Goal: Task Accomplishment & Management: Use online tool/utility

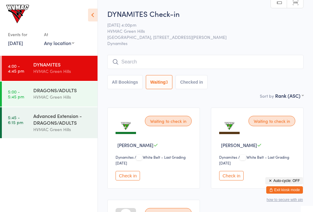
select select "4"
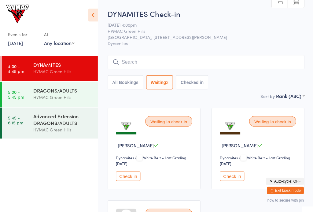
click at [48, 91] on div "DRAGONS/ADULTS" at bounding box center [62, 90] width 59 height 7
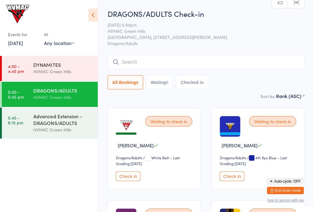
click at [67, 118] on div "Advanced Extension - DRAGONS/ADULTS" at bounding box center [62, 118] width 59 height 13
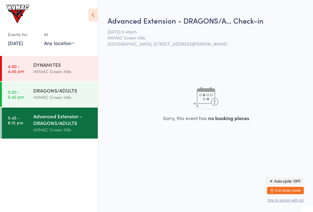
click at [44, 80] on div "DYNAMITES HVMAC [GEOGRAPHIC_DATA]" at bounding box center [65, 68] width 64 height 24
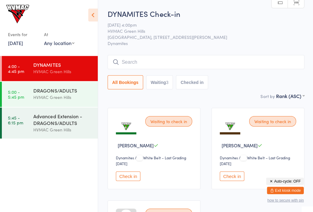
click at [75, 92] on div "DRAGONS/ADULTS" at bounding box center [62, 90] width 59 height 7
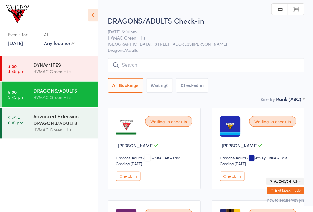
click at [84, 132] on div "HVMAC Green Hills" at bounding box center [62, 129] width 59 height 7
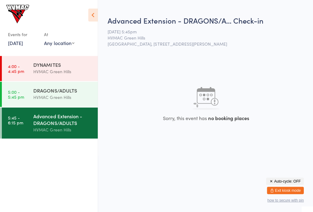
click at [77, 72] on div "HVMAC Green Hills" at bounding box center [62, 71] width 59 height 7
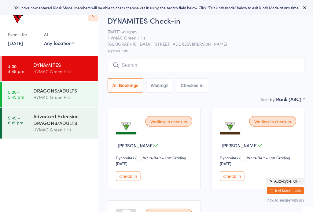
click at [23, 46] on link "19 Sep, 2025" at bounding box center [15, 42] width 15 height 7
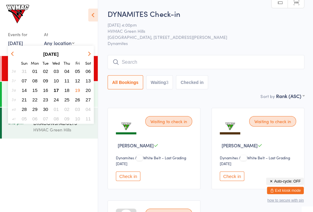
click at [57, 94] on button "17" at bounding box center [55, 90] width 9 height 8
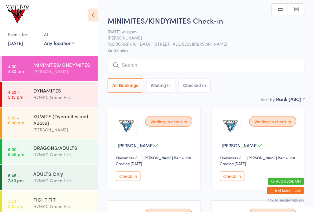
click at [168, 91] on button "Waiting 14" at bounding box center [160, 85] width 29 height 14
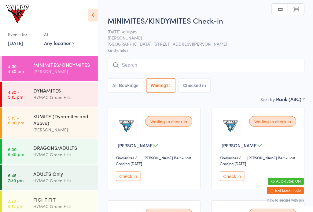
select select "4"
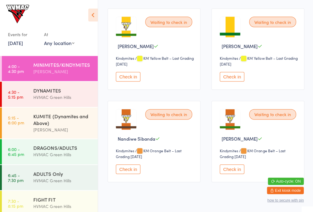
scroll to position [579, 0]
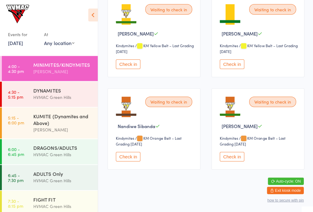
click at [133, 161] on button "Check in" at bounding box center [128, 156] width 24 height 9
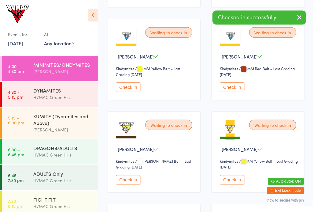
click at [227, 184] on button "Check in" at bounding box center [231, 178] width 24 height 9
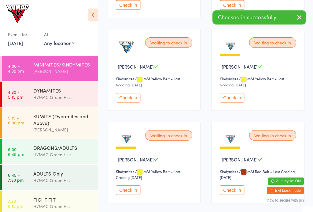
scroll to position [262, 0]
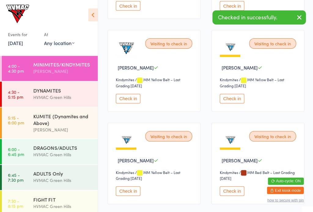
click at [126, 103] on button "Check in" at bounding box center [128, 98] width 24 height 9
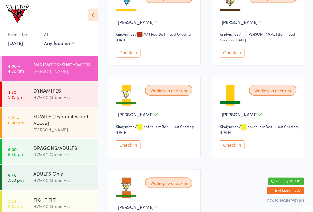
scroll to position [399, 0]
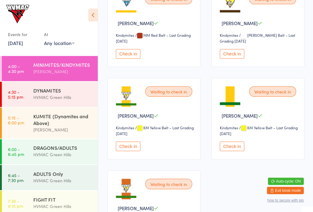
click at [133, 151] on button "Check in" at bounding box center [128, 145] width 24 height 9
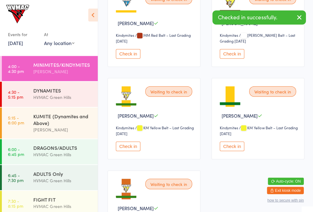
scroll to position [392, 0]
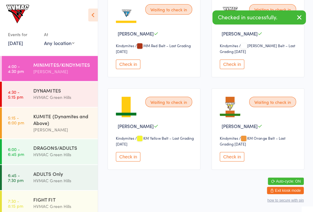
click at [65, 96] on div "HVMAC Green Hills" at bounding box center [62, 96] width 59 height 7
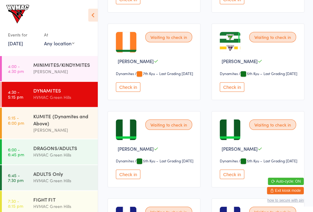
scroll to position [713, 0]
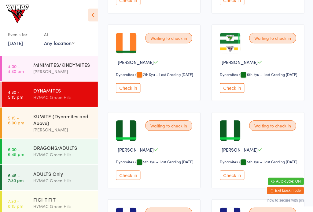
click at [238, 92] on button "Check in" at bounding box center [231, 87] width 24 height 9
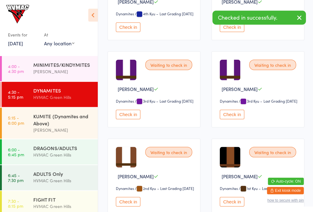
scroll to position [967, 0]
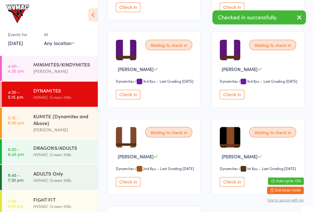
click at [133, 99] on button "Check in" at bounding box center [128, 94] width 24 height 9
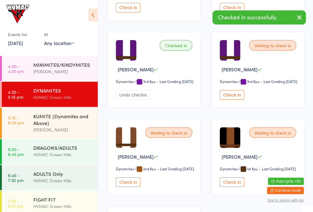
click at [65, 74] on div "[PERSON_NAME]" at bounding box center [62, 71] width 59 height 7
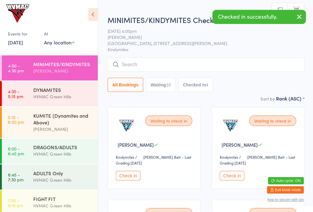
click at [164, 87] on button "Waiting 10" at bounding box center [160, 85] width 29 height 14
select select "4"
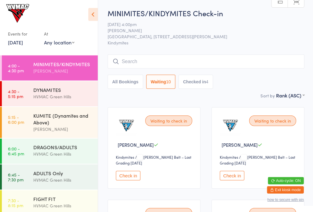
click at [35, 94] on div "HVMAC Green Hills" at bounding box center [62, 96] width 59 height 7
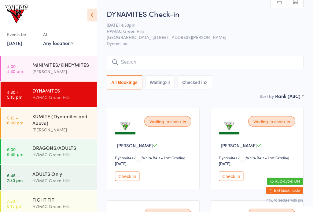
click at [142, 63] on input "search" at bounding box center [205, 62] width 197 height 14
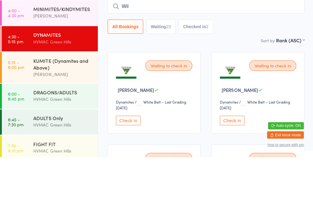
type input "Will"
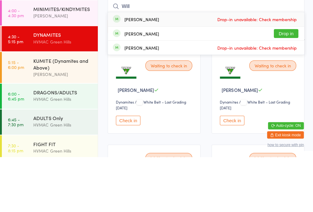
click at [33, 56] on link "4:00 - 4:30 pm MINIMITES/KINDYMITES [PERSON_NAME]" at bounding box center [50, 68] width 96 height 25
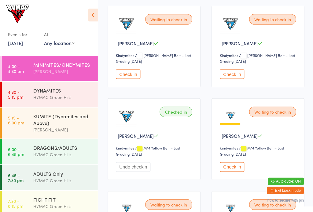
scroll to position [203, 0]
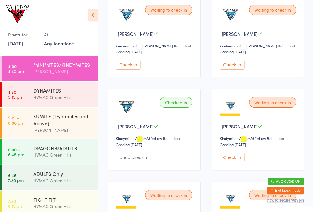
click at [50, 102] on div "DYNAMITES HVMAC Green Hills" at bounding box center [65, 93] width 64 height 24
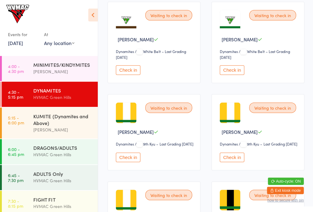
scroll to position [383, 0]
click at [270, 112] on div "Waiting to check in" at bounding box center [272, 107] width 47 height 10
click at [267, 112] on div "Waiting to check in" at bounding box center [272, 107] width 47 height 10
click at [265, 112] on div "Waiting to check in" at bounding box center [272, 107] width 47 height 10
click at [231, 161] on button "Check in" at bounding box center [231, 156] width 24 height 9
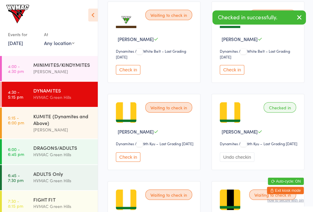
click at [53, 59] on div "MINIMITES/KINDYMITES Liana Hammersley" at bounding box center [65, 68] width 64 height 24
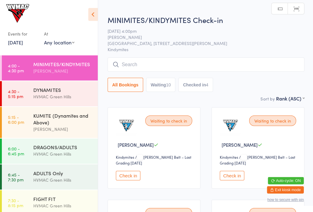
click at [133, 68] on input "search" at bounding box center [205, 65] width 197 height 14
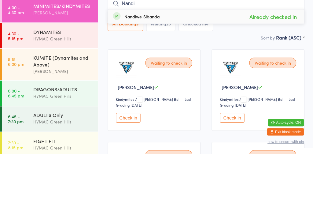
type input "Nandi"
click at [31, 81] on link "4:30 - 5:15 pm DYNAMITES HVMAC Green Hills" at bounding box center [50, 93] width 96 height 25
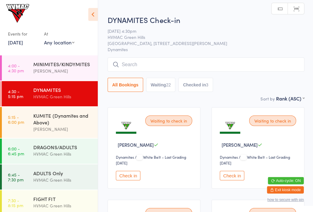
click at [204, 59] on input "search" at bounding box center [205, 65] width 197 height 14
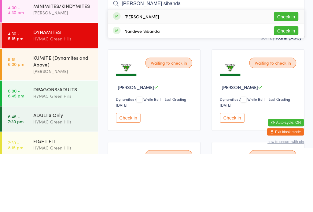
type input "Lindelani sibanda"
click at [290, 70] on button "Check in" at bounding box center [285, 74] width 24 height 9
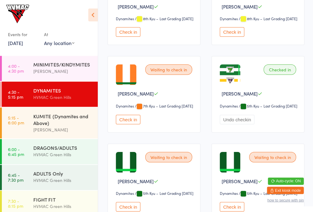
scroll to position [682, 0]
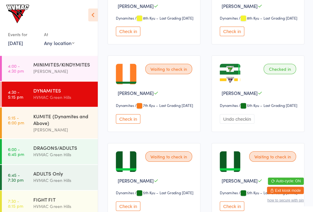
click at [55, 73] on div "[PERSON_NAME]" at bounding box center [62, 71] width 59 height 7
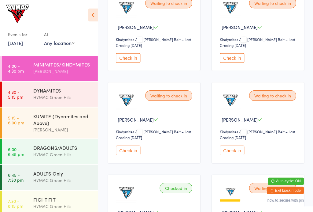
click at [127, 154] on button "Check in" at bounding box center [128, 149] width 24 height 9
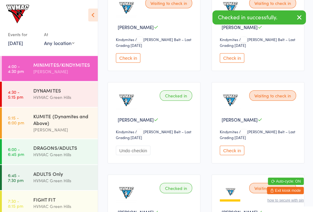
click at [64, 96] on div "HVMAC Green Hills" at bounding box center [62, 96] width 59 height 7
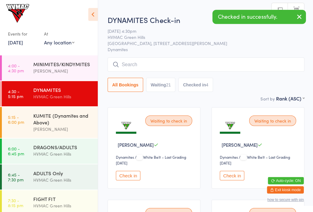
click at [165, 86] on button "Waiting 21" at bounding box center [160, 85] width 29 height 14
select select "4"
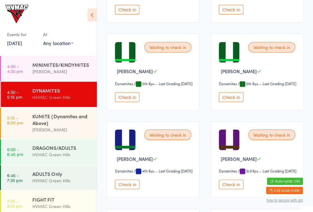
scroll to position [704, 0]
click at [128, 101] on button "Check in" at bounding box center [128, 96] width 24 height 9
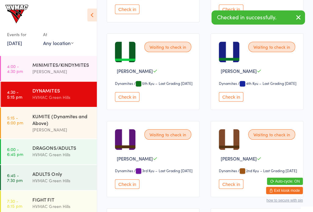
click at [68, 124] on div "KUMITE (Dynamites and Above)" at bounding box center [62, 118] width 59 height 13
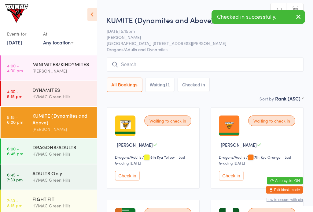
click at [162, 85] on button "Waiting 11" at bounding box center [160, 85] width 29 height 14
select select "4"
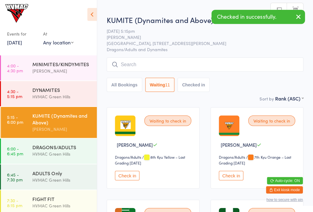
click at [233, 174] on button "Check in" at bounding box center [231, 175] width 24 height 9
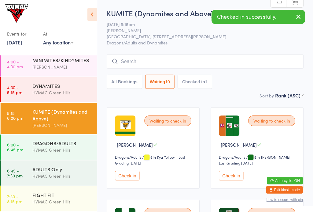
scroll to position [5, 0]
click at [58, 193] on div "FIGHT FIT" at bounding box center [62, 194] width 59 height 7
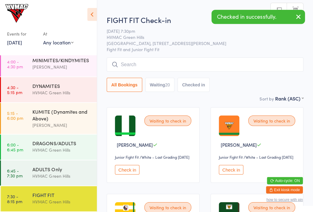
click at [233, 174] on button "Check in" at bounding box center [231, 169] width 24 height 9
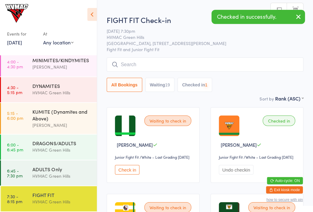
click at [128, 174] on button "Check in" at bounding box center [128, 169] width 24 height 9
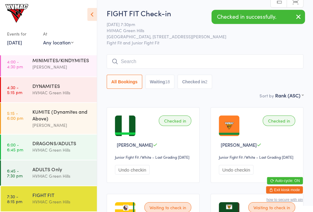
click at [74, 61] on div "MINIMITES/KINDYMITES" at bounding box center [62, 60] width 59 height 7
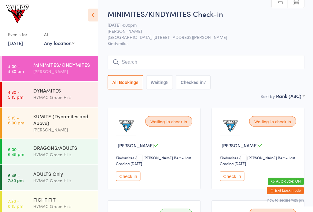
click at [164, 79] on button "Waiting 8" at bounding box center [159, 82] width 27 height 14
select select "4"
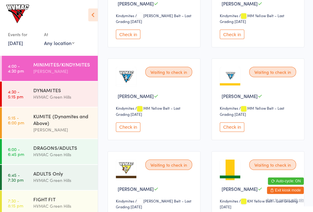
scroll to position [234, 0]
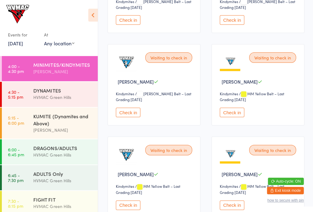
click at [239, 116] on button "Check in" at bounding box center [231, 111] width 24 height 9
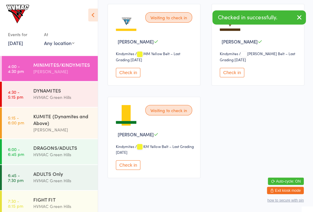
scroll to position [298, 0]
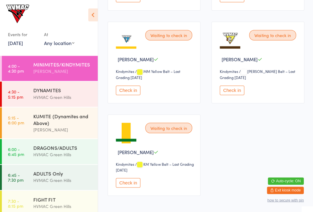
click at [233, 93] on button "Check in" at bounding box center [231, 89] width 24 height 9
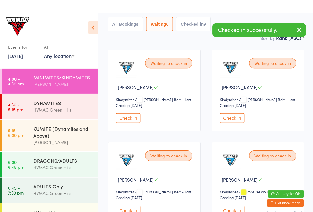
scroll to position [0, 0]
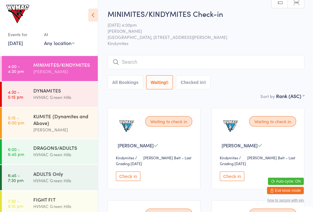
click at [60, 102] on div "DYNAMITES HVMAC Green Hills" at bounding box center [65, 93] width 64 height 24
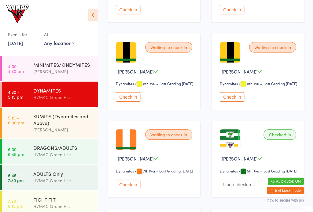
scroll to position [617, 0]
click at [234, 101] on button "Check in" at bounding box center [231, 96] width 24 height 9
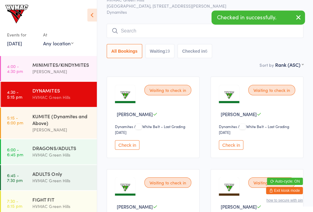
scroll to position [0, 0]
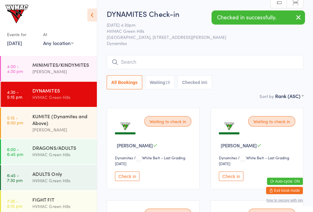
click at [200, 84] on button "Checked in 6" at bounding box center [195, 82] width 35 height 14
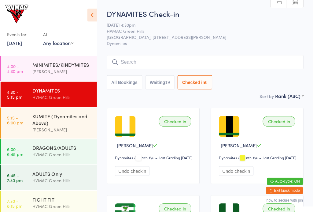
click at [158, 83] on button "Waiting 19" at bounding box center [160, 82] width 29 height 14
select select "4"
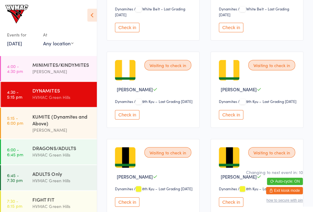
scroll to position [425, 0]
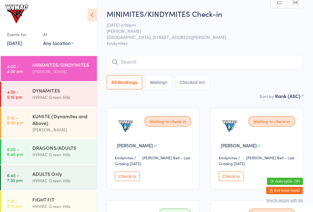
click at [161, 81] on button "Waiting 6" at bounding box center [159, 82] width 27 height 14
select select "4"
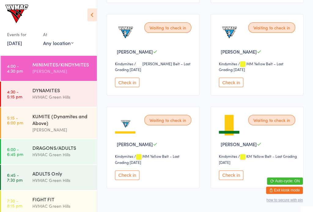
scroll to position [204, 0]
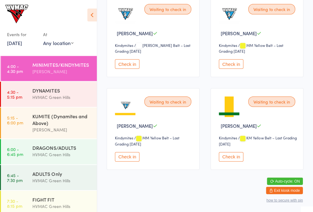
click at [125, 161] on button "Check in" at bounding box center [128, 156] width 24 height 9
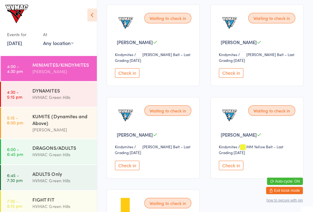
scroll to position [103, 0]
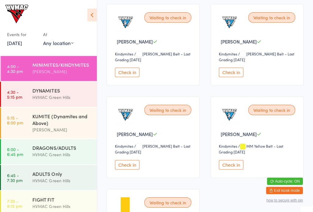
click at [86, 88] on div "DYNAMITES" at bounding box center [62, 90] width 59 height 7
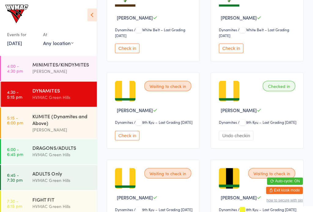
scroll to position [404, 0]
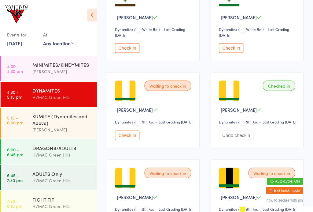
click at [60, 64] on div "MINIMITES/KINDYMITES" at bounding box center [62, 64] width 59 height 7
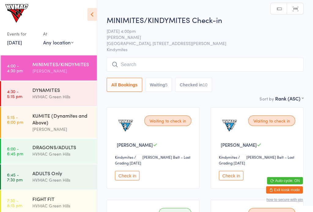
click at [172, 82] on button "Waiting 5" at bounding box center [159, 85] width 27 height 14
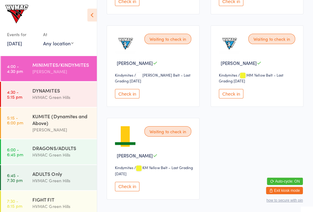
scroll to position [204, 0]
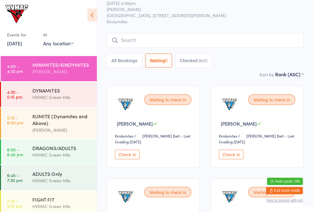
click at [200, 63] on button "Checked in 10" at bounding box center [194, 60] width 37 height 14
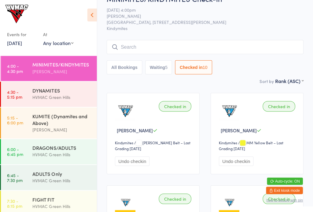
scroll to position [0, 0]
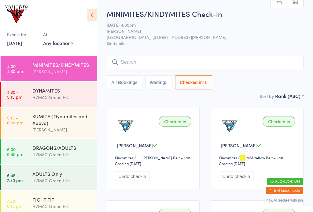
click at [161, 84] on button "Waiting 5" at bounding box center [159, 82] width 27 height 14
select select "4"
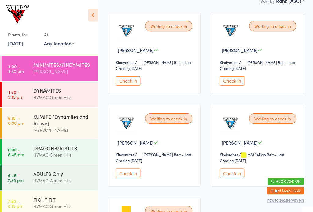
scroll to position [97, 0]
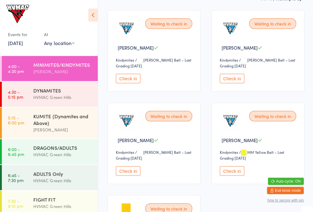
click at [234, 175] on button "Check in" at bounding box center [231, 170] width 24 height 9
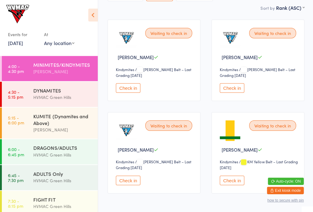
scroll to position [88, 0]
click at [229, 184] on button "Check in" at bounding box center [231, 179] width 24 height 9
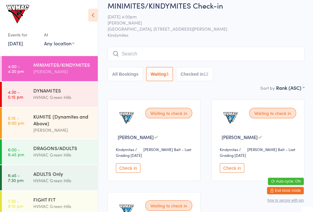
scroll to position [0, 0]
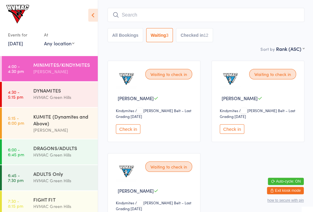
click at [125, 132] on button "Check in" at bounding box center [128, 128] width 24 height 9
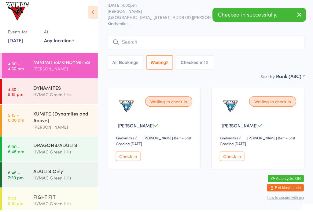
scroll to position [17, 0]
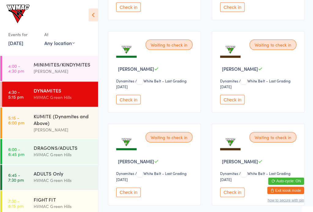
scroll to position [170, 0]
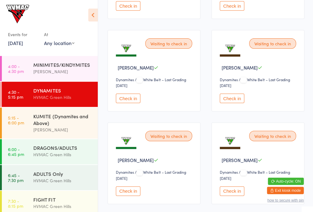
click at [130, 195] on button "Check in" at bounding box center [128, 190] width 24 height 9
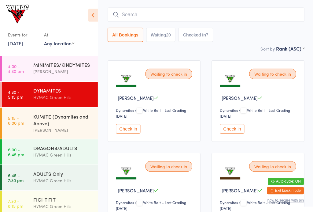
scroll to position [0, 0]
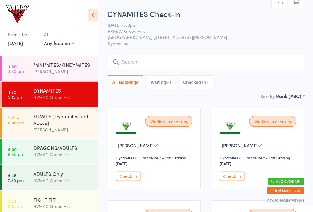
click at [169, 87] on button "Waiting 20" at bounding box center [160, 82] width 29 height 14
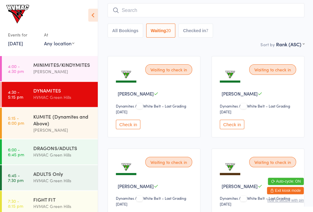
scroll to position [52, 0]
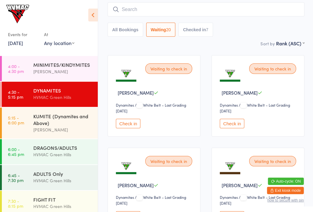
click at [209, 37] on button "Checked in 7" at bounding box center [195, 30] width 35 height 14
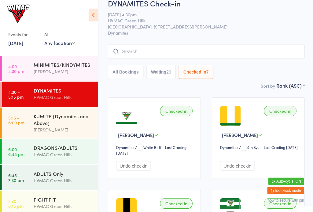
scroll to position [0, 0]
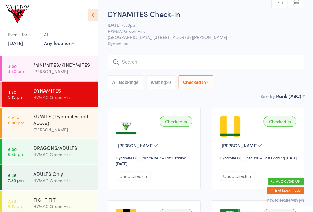
click at [171, 84] on div "20" at bounding box center [168, 82] width 5 height 5
select select "4"
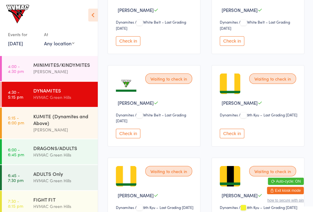
scroll to position [364, 0]
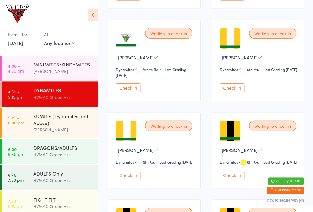
click at [135, 180] on button "Check in" at bounding box center [128, 174] width 24 height 9
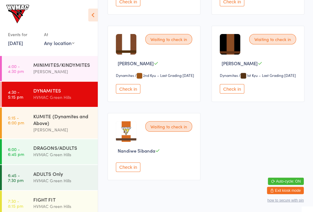
scroll to position [815, 0]
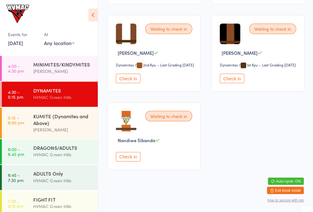
click at [62, 201] on div "FIGHT FIT" at bounding box center [62, 198] width 59 height 7
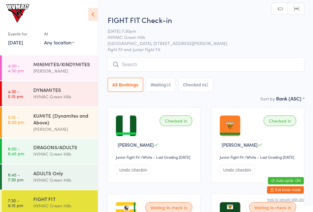
click at [166, 87] on button "Waiting 18" at bounding box center [160, 85] width 29 height 14
select select "4"
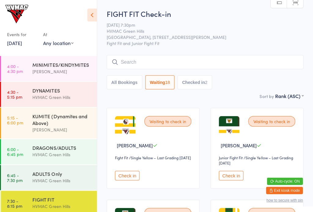
click at [50, 100] on div "HVMAC Green Hills" at bounding box center [62, 96] width 59 height 7
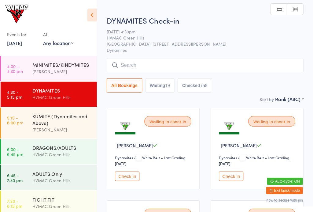
click at [168, 88] on div "19" at bounding box center [168, 85] width 5 height 5
select select "4"
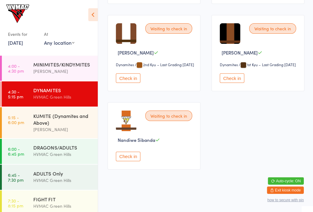
scroll to position [846, 0]
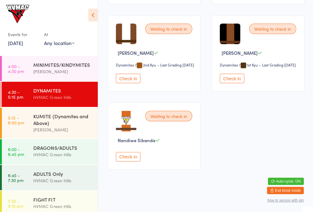
click at [66, 156] on div "HVMAC Green Hills" at bounding box center [62, 154] width 59 height 7
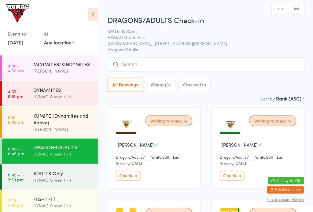
click at [153, 88] on button "Waiting 24" at bounding box center [160, 85] width 29 height 14
select select "4"
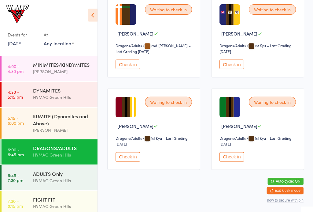
scroll to position [1048, 0]
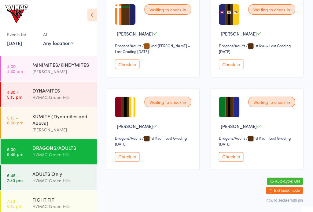
click at [58, 171] on div "ADULTS Only" at bounding box center [62, 173] width 59 height 7
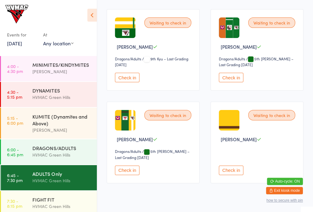
scroll to position [204, 0]
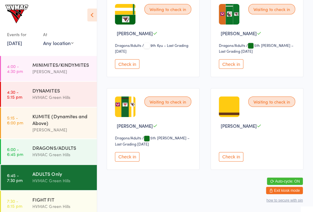
click at [66, 89] on div "DYNAMITES" at bounding box center [62, 90] width 59 height 7
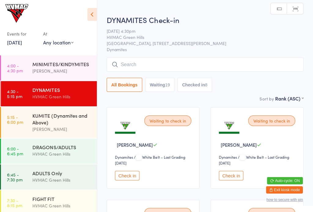
click at [160, 88] on button "Waiting 19" at bounding box center [160, 85] width 29 height 14
select select "4"
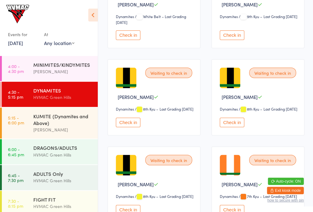
scroll to position [417, 0]
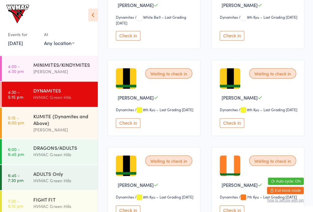
click at [234, 127] on button "Check in" at bounding box center [231, 122] width 24 height 9
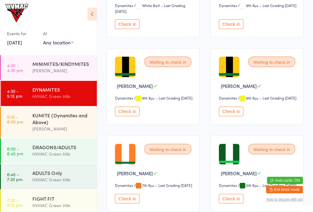
scroll to position [428, 0]
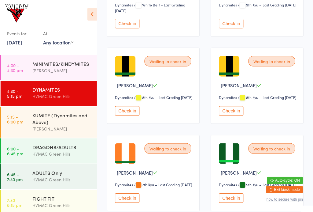
click at [37, 115] on div "KUMITE (Dynamites and Above)" at bounding box center [62, 118] width 59 height 13
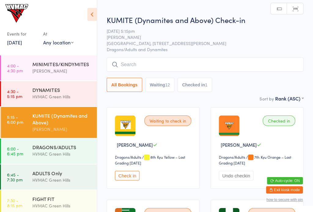
click at [160, 84] on button "Waiting 12" at bounding box center [160, 85] width 29 height 14
select select "4"
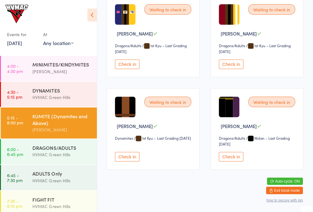
click at [229, 160] on button "Check in" at bounding box center [231, 156] width 24 height 9
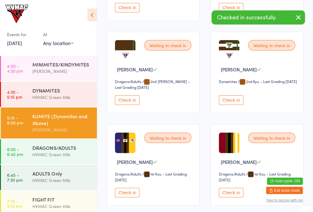
scroll to position [353, 0]
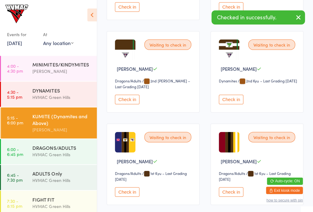
click at [132, 190] on div "Waiting to check in Ashton John Forbes Dragons/Adults Dragons/Adults / 1st Kyu …" at bounding box center [153, 163] width 93 height 81
click at [127, 196] on button "Check in" at bounding box center [128, 191] width 24 height 9
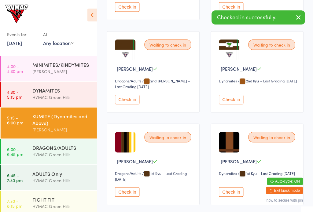
click at [35, 157] on div "HVMAC Green Hills" at bounding box center [62, 154] width 59 height 7
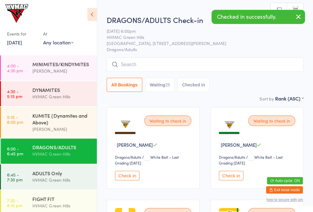
click at [171, 87] on div "25" at bounding box center [168, 85] width 5 height 5
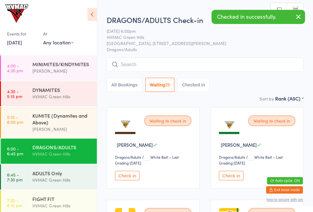
select select "4"
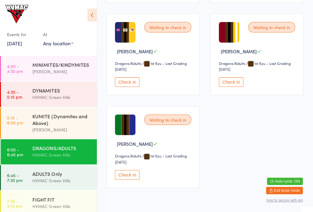
click at [129, 87] on button "Check in" at bounding box center [128, 81] width 24 height 9
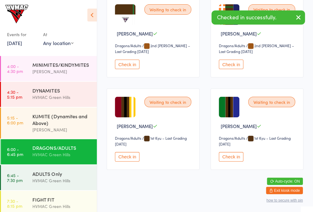
scroll to position [1048, 0]
click at [50, 204] on div "HVMAC Green Hills" at bounding box center [62, 205] width 59 height 7
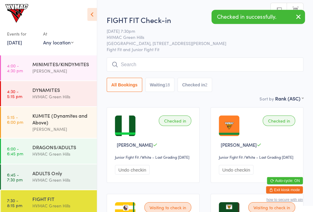
click at [167, 84] on button "Waiting 18" at bounding box center [160, 85] width 29 height 14
select select "4"
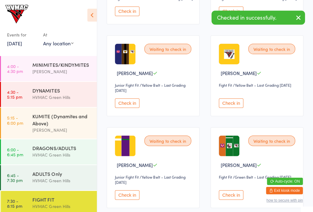
click at [123, 107] on button "Check in" at bounding box center [128, 102] width 24 height 9
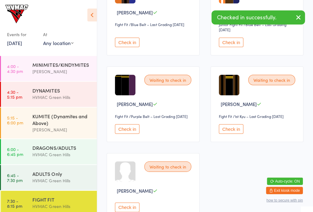
click at [137, 133] on button "Check in" at bounding box center [128, 128] width 24 height 9
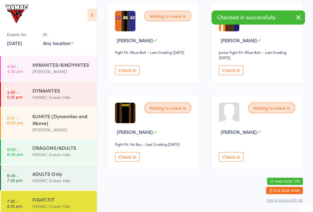
click at [69, 92] on div "DYNAMITES" at bounding box center [62, 90] width 59 height 7
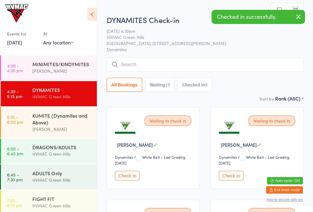
click at [166, 88] on button "Waiting 19" at bounding box center [160, 85] width 29 height 14
select select "4"
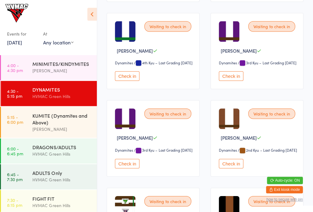
scroll to position [856, 0]
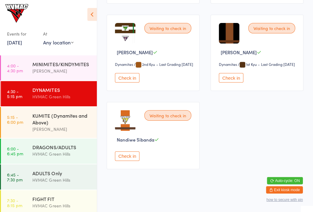
click at [226, 74] on button "Check in" at bounding box center [231, 77] width 24 height 9
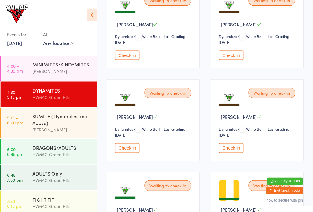
scroll to position [213, 0]
click at [235, 152] on button "Check in" at bounding box center [231, 147] width 24 height 9
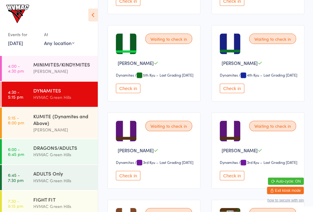
scroll to position [533, 0]
click at [239, 93] on button "Check in" at bounding box center [231, 87] width 24 height 9
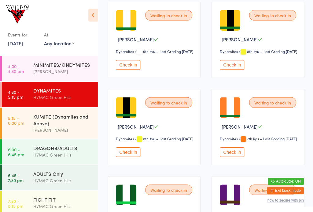
scroll to position [383, 0]
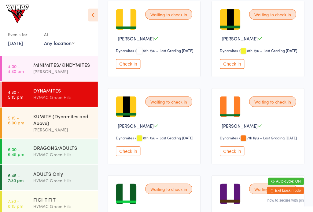
click at [232, 156] on button "Check in" at bounding box center [231, 150] width 24 height 9
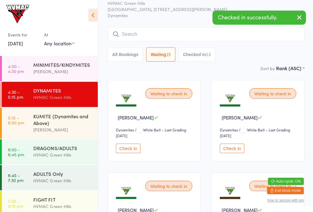
scroll to position [0, 0]
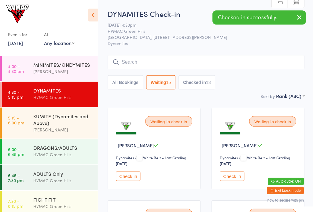
click at [158, 59] on input "search" at bounding box center [205, 62] width 197 height 14
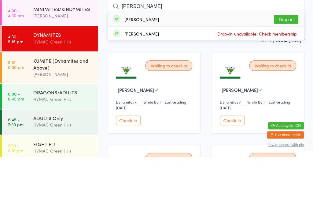
type input "Leo"
click at [290, 70] on button "Drop in" at bounding box center [285, 74] width 24 height 9
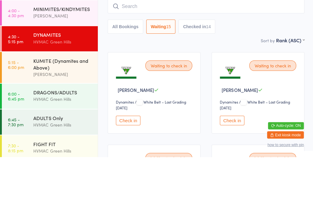
scroll to position [54, 0]
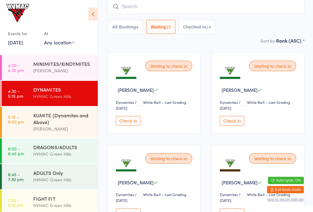
click at [196, 28] on button "Checked in 14" at bounding box center [196, 28] width 37 height 14
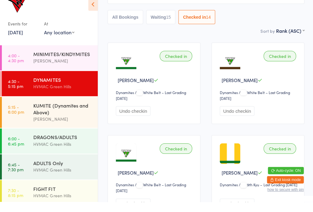
scroll to position [65, 0]
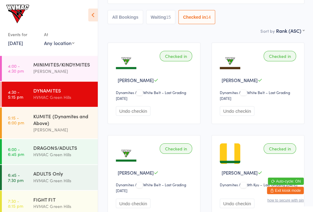
click at [170, 12] on button "Waiting 15" at bounding box center [160, 17] width 29 height 14
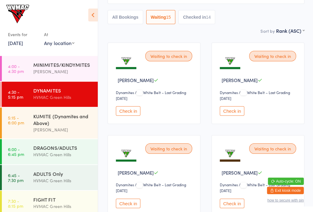
click at [204, 18] on button "Checked in 14" at bounding box center [196, 17] width 37 height 14
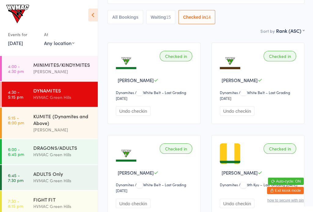
click at [158, 14] on button "Waiting 15" at bounding box center [160, 17] width 29 height 14
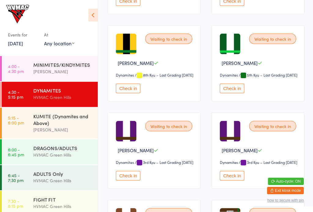
scroll to position [451, 0]
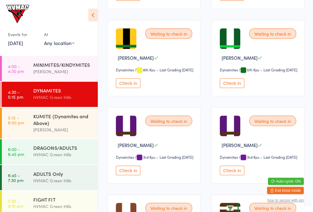
click at [236, 88] on button "Check in" at bounding box center [231, 82] width 24 height 9
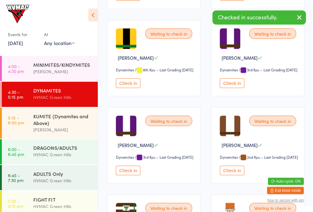
click at [235, 88] on button "Check in" at bounding box center [231, 82] width 24 height 9
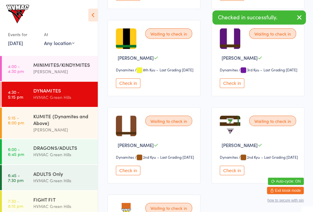
click at [235, 88] on button "Check in" at bounding box center [231, 82] width 24 height 9
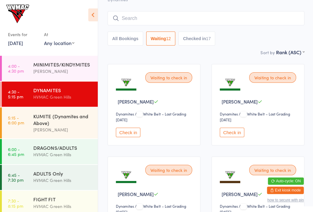
scroll to position [0, 0]
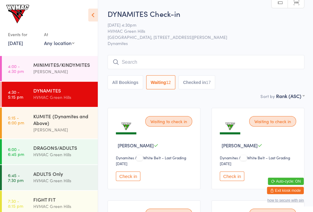
click at [211, 81] on div "17" at bounding box center [208, 82] width 5 height 5
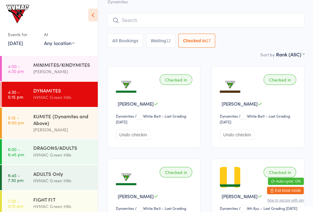
click at [157, 47] on button "Waiting 12" at bounding box center [160, 40] width 29 height 14
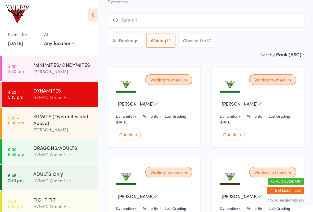
click at [205, 47] on button "Checked in 17" at bounding box center [196, 40] width 37 height 14
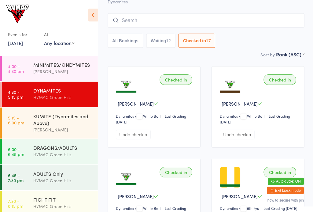
click at [170, 47] on button "Waiting 12" at bounding box center [160, 40] width 29 height 14
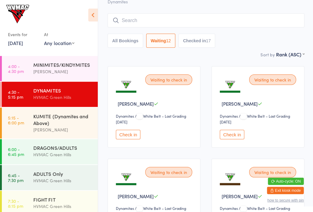
click at [198, 44] on button "Checked in 17" at bounding box center [196, 40] width 37 height 14
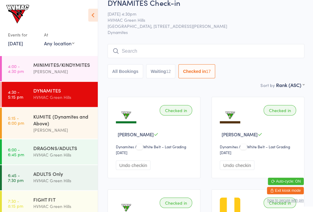
scroll to position [10, 0]
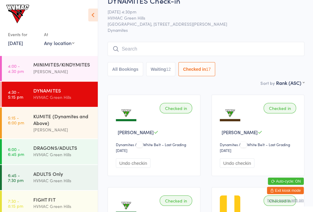
click at [173, 74] on button "Waiting 12" at bounding box center [160, 69] width 29 height 14
select select "4"
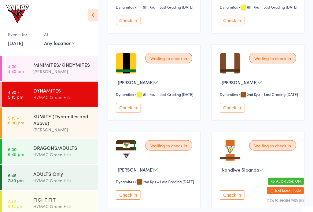
scroll to position [486, 0]
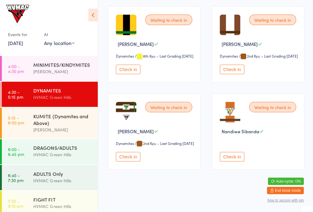
click at [231, 69] on button "Check in" at bounding box center [231, 69] width 24 height 9
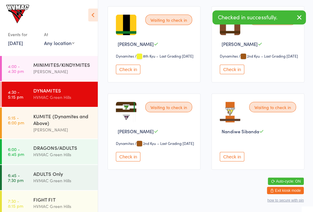
scroll to position [471, 0]
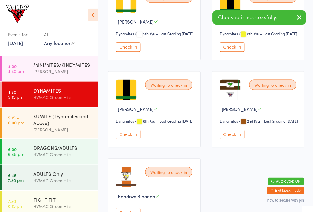
click at [135, 139] on button "Check in" at bounding box center [128, 133] width 24 height 9
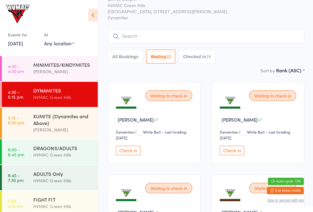
scroll to position [0, 0]
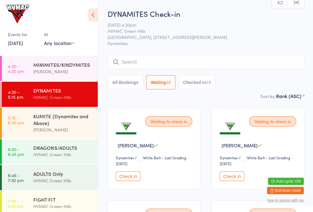
click at [191, 58] on input "search" at bounding box center [205, 62] width 197 height 14
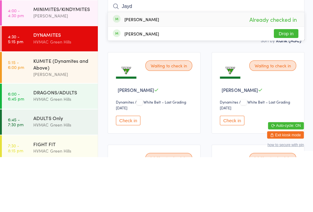
type input "Jayd"
click at [285, 84] on button "Drop in" at bounding box center [285, 88] width 24 height 9
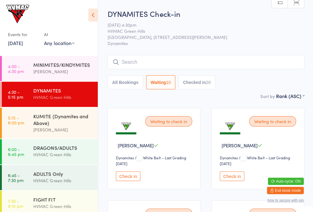
click at [197, 56] on input "search" at bounding box center [205, 62] width 197 height 14
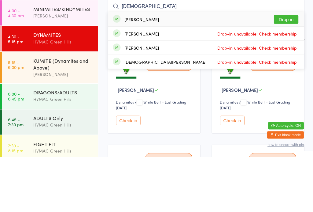
type input "Christ"
click at [288, 70] on button "Drop in" at bounding box center [285, 74] width 24 height 9
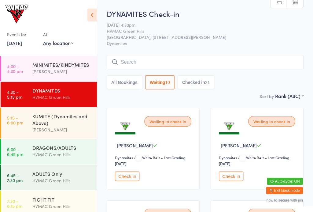
click at [201, 84] on button "Checked in 21" at bounding box center [196, 82] width 37 height 14
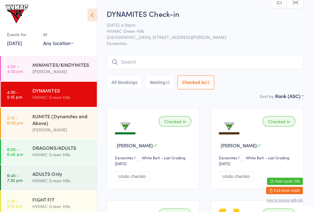
click at [167, 77] on button "Waiting 10" at bounding box center [160, 82] width 29 height 14
select select "4"
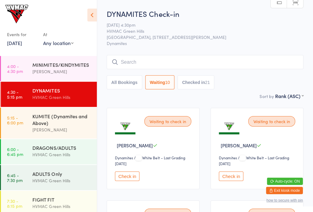
click at [122, 57] on input "search" at bounding box center [205, 62] width 197 height 14
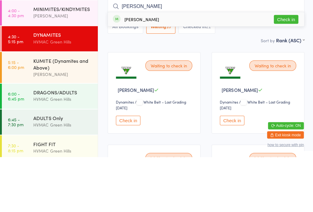
type input "Ezra"
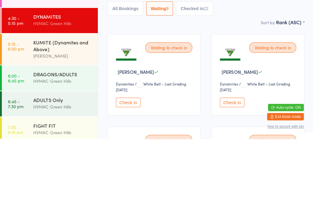
click at [242, 92] on div "Sort by Rank (ASC) First name (ASC) First name (DESC) Last name (ASC) Last name…" at bounding box center [205, 95] width 197 height 7
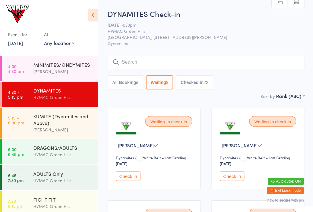
click at [122, 63] on input "search" at bounding box center [205, 62] width 197 height 14
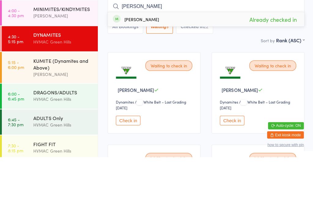
type input "Ezra"
click at [225, 92] on div "Sort by Rank (ASC) First name (ASC) First name (DESC) Last name (ASC) Last name…" at bounding box center [205, 95] width 197 height 7
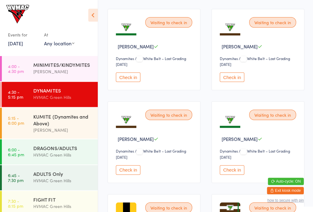
scroll to position [190, 0]
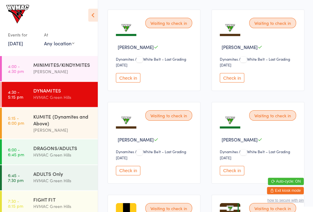
click at [43, 130] on div "[PERSON_NAME]" at bounding box center [62, 129] width 59 height 7
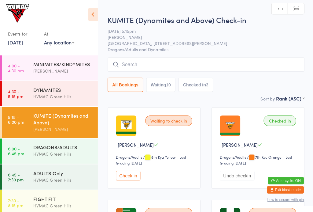
click at [28, 98] on link "4:30 - 5:15 pm DYNAMITES HVMAC Green Hills" at bounding box center [50, 93] width 96 height 25
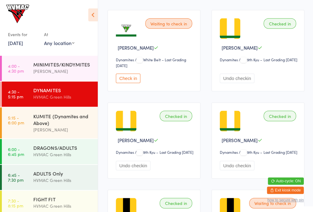
scroll to position [466, 0]
click at [240, 83] on button "Undo checkin" at bounding box center [236, 77] width 35 height 9
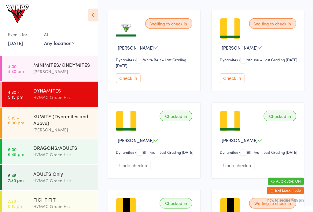
click at [244, 83] on button "Check in" at bounding box center [231, 77] width 24 height 9
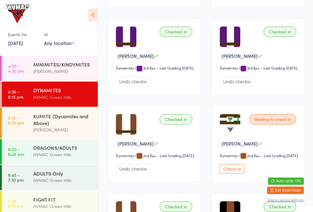
click at [145, 86] on button "Undo checkin" at bounding box center [133, 81] width 35 height 9
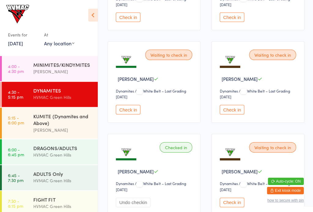
scroll to position [158, 0]
click at [130, 111] on button "Check in" at bounding box center [128, 109] width 24 height 9
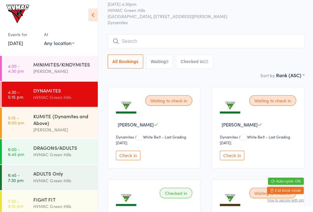
scroll to position [0, 0]
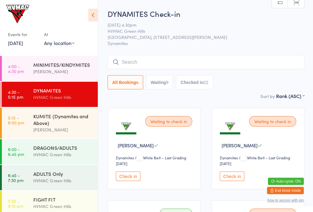
click at [168, 85] on button "Waiting 9" at bounding box center [159, 82] width 27 height 14
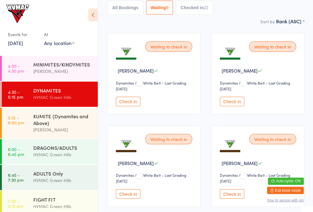
click at [232, 103] on button "Check in" at bounding box center [231, 100] width 24 height 9
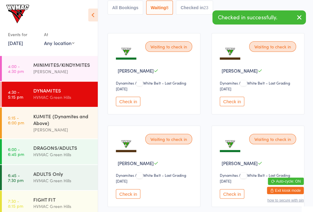
click at [235, 102] on button "Check in" at bounding box center [231, 100] width 24 height 9
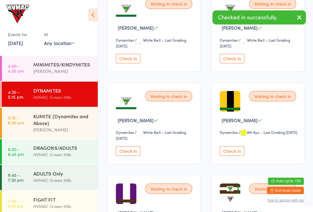
scroll to position [118, 0]
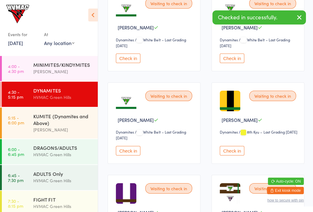
click at [235, 155] on button "Check in" at bounding box center [231, 149] width 24 height 9
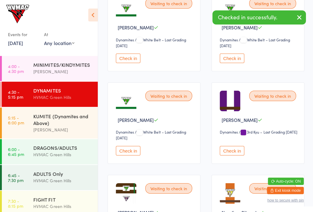
click at [235, 152] on button "Check in" at bounding box center [231, 149] width 24 height 9
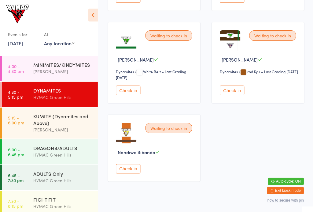
scroll to position [178, 0]
click at [233, 94] on button "Check in" at bounding box center [231, 89] width 24 height 9
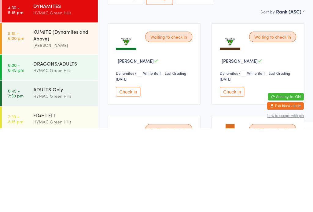
scroll to position [111, 0]
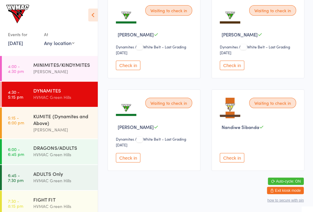
click at [131, 158] on button "Check in" at bounding box center [128, 156] width 24 height 9
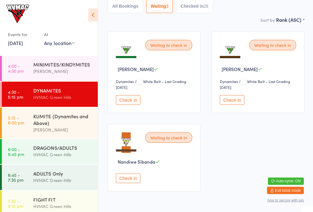
scroll to position [76, 0]
click at [131, 182] on button "Check in" at bounding box center [128, 177] width 24 height 9
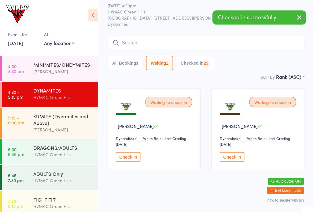
scroll to position [17, 0]
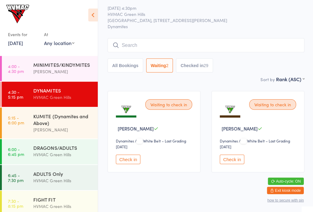
click at [204, 64] on button "Checked in 29" at bounding box center [194, 65] width 37 height 14
select select "6"
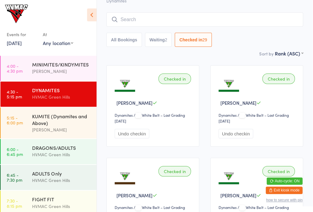
scroll to position [0, 0]
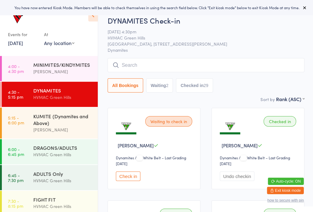
click at [251, 66] on input "search" at bounding box center [205, 65] width 197 height 14
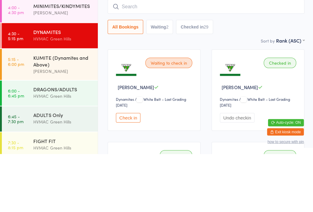
click at [160, 78] on button "Waiting 2" at bounding box center [159, 85] width 27 height 14
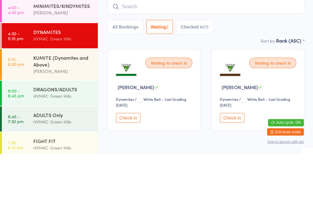
scroll to position [27, 0]
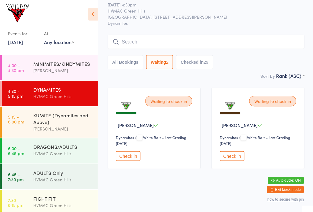
click at [235, 152] on button "Check in" at bounding box center [231, 156] width 24 height 9
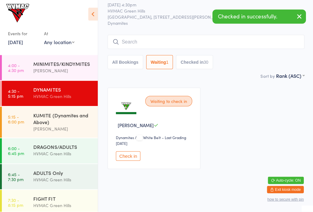
click at [200, 62] on button "Checked in 30" at bounding box center [194, 63] width 37 height 14
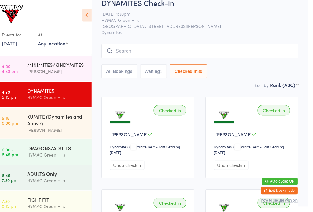
scroll to position [0, 0]
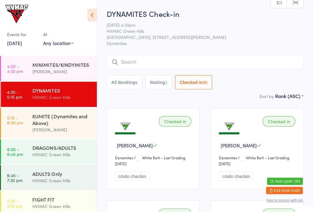
click at [164, 86] on button "Waiting 1" at bounding box center [159, 82] width 27 height 14
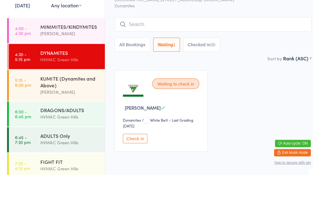
scroll to position [17, 0]
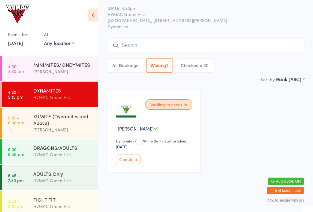
click at [205, 69] on button "Checked in 30" at bounding box center [194, 65] width 37 height 14
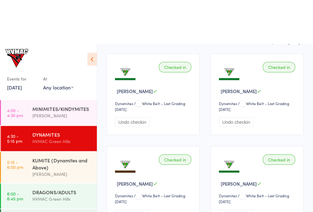
scroll to position [0, 0]
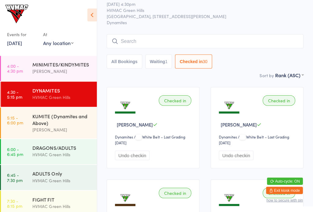
click at [164, 57] on button "Waiting 1" at bounding box center [159, 61] width 27 height 14
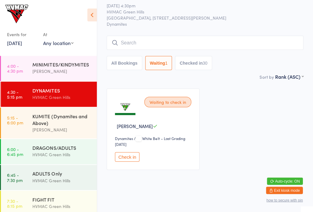
select select "4"
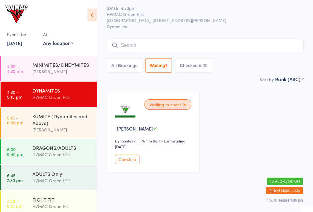
click at [65, 121] on div "KUMITE (Dynamites and Above)" at bounding box center [62, 118] width 59 height 13
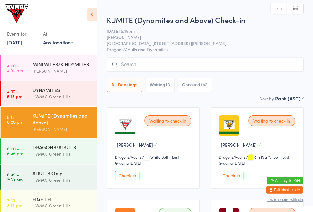
click at [169, 86] on div "13" at bounding box center [168, 85] width 5 height 5
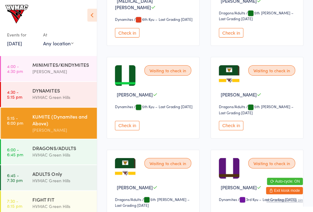
scroll to position [236, 0]
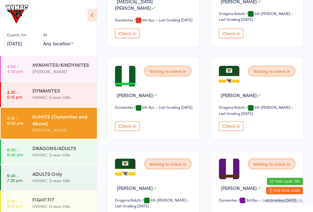
click at [129, 130] on button "Check in" at bounding box center [128, 125] width 24 height 9
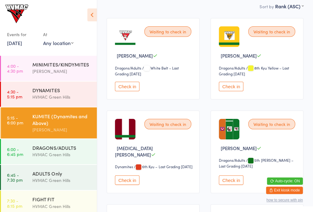
scroll to position [0, 0]
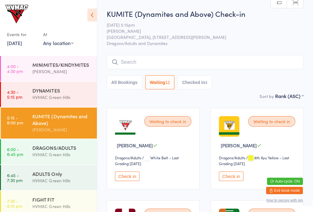
click at [207, 89] on button "Checked in 4" at bounding box center [195, 82] width 35 height 14
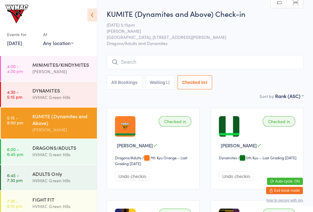
click at [171, 81] on div "12" at bounding box center [168, 82] width 5 height 5
select select "4"
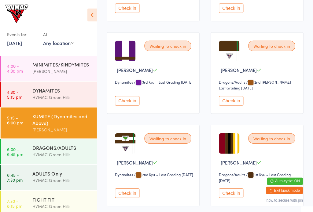
scroll to position [353, 0]
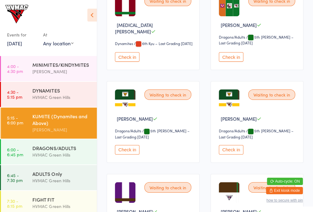
click at [234, 152] on button "Check in" at bounding box center [231, 148] width 24 height 9
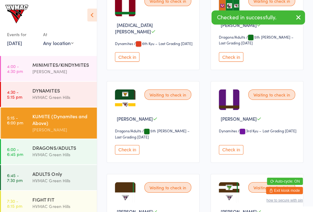
click at [128, 151] on button "Check in" at bounding box center [128, 148] width 24 height 9
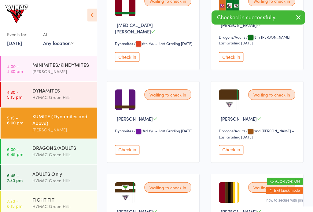
click at [129, 154] on button "Check in" at bounding box center [128, 148] width 24 height 9
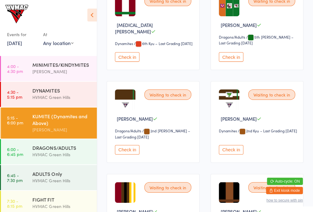
click at [131, 154] on button "Check in" at bounding box center [128, 148] width 24 height 9
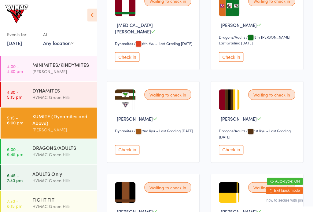
click at [129, 153] on button "Check in" at bounding box center [128, 148] width 24 height 9
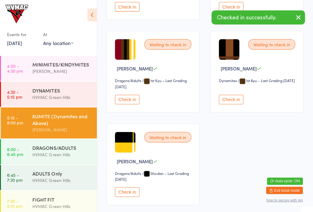
scroll to position [262, 0]
click at [234, 104] on button "Check in" at bounding box center [231, 99] width 24 height 9
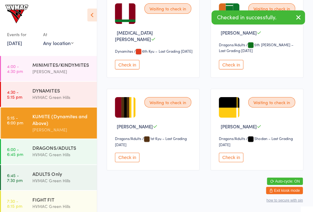
click at [61, 152] on div "HVMAC Green Hills" at bounding box center [62, 154] width 59 height 7
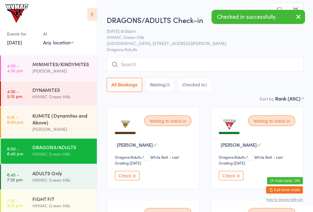
click at [167, 87] on button "Waiting 28" at bounding box center [160, 85] width 29 height 14
select select "4"
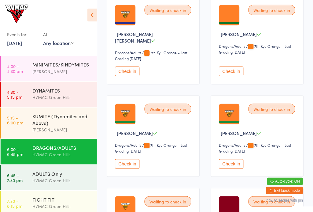
scroll to position [391, 0]
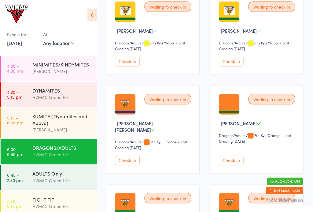
click at [40, 126] on div "KUMITE (Dynamites and Above)" at bounding box center [62, 118] width 59 height 13
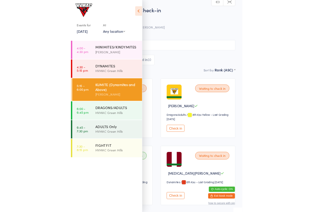
scroll to position [1, 0]
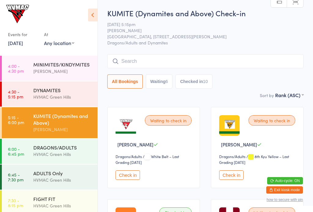
click at [163, 82] on button "Waiting 6" at bounding box center [159, 81] width 27 height 14
select select "4"
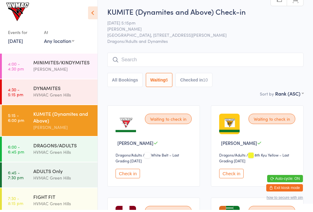
scroll to position [10, 0]
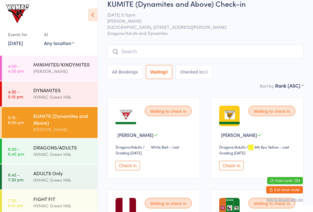
click at [61, 154] on div "HVMAC Green Hills" at bounding box center [62, 154] width 59 height 7
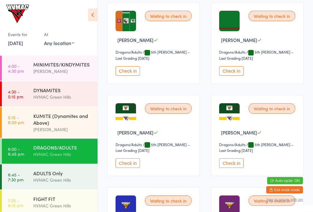
scroll to position [757, 0]
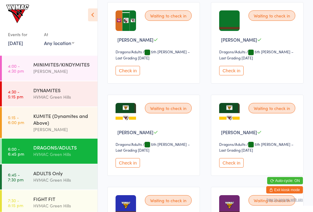
click at [232, 168] on button "Check in" at bounding box center [231, 162] width 24 height 9
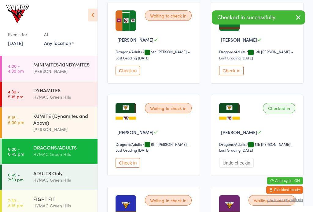
click at [123, 167] on button "Check in" at bounding box center [128, 162] width 24 height 9
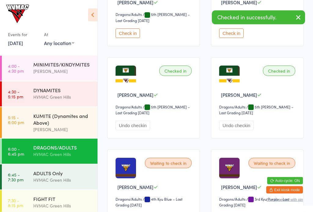
scroll to position [794, 0]
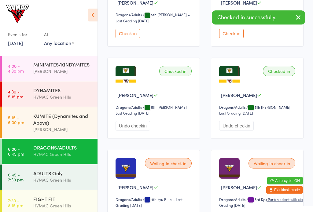
click at [53, 202] on div "FIGHT FIT" at bounding box center [62, 198] width 59 height 7
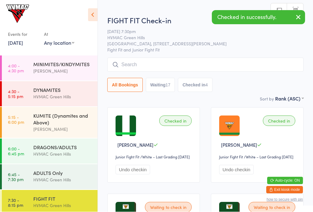
scroll to position [0, 0]
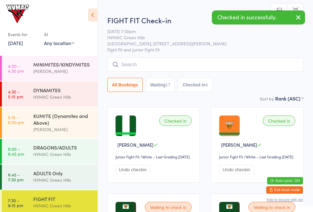
click at [160, 85] on button "Waiting 17" at bounding box center [160, 85] width 29 height 14
select select "4"
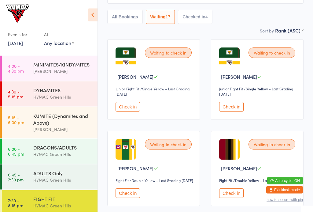
scroll to position [68, 0]
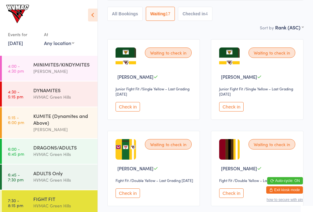
click at [236, 107] on button "Check in" at bounding box center [231, 106] width 24 height 9
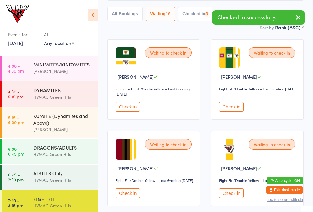
click at [125, 109] on button "Check in" at bounding box center [128, 106] width 24 height 9
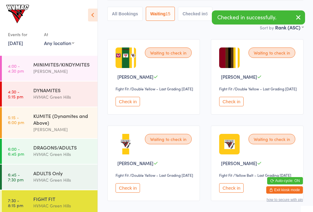
click at [68, 123] on div "KUMITE (Dynamites and Above)" at bounding box center [62, 118] width 59 height 13
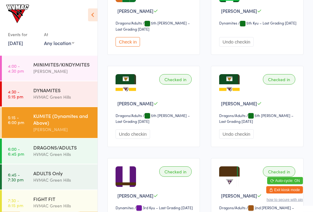
scroll to position [318, 0]
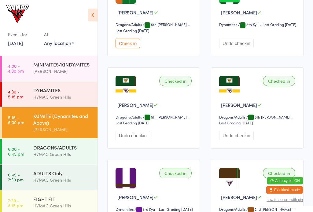
click at [132, 43] on button "Check in" at bounding box center [128, 43] width 24 height 9
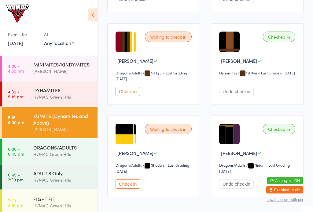
scroll to position [638, 0]
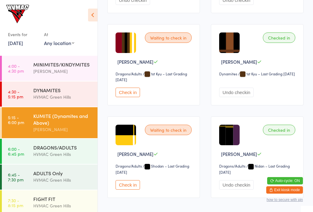
click at [126, 97] on button "Check in" at bounding box center [128, 92] width 24 height 9
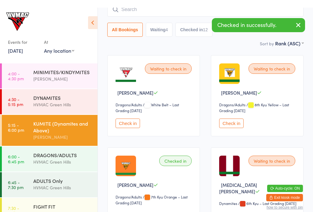
scroll to position [0, 0]
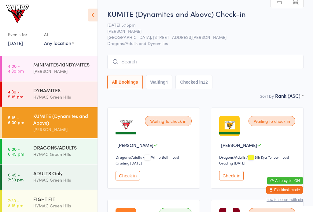
click at [67, 153] on div "HVMAC Green Hills" at bounding box center [62, 154] width 59 height 7
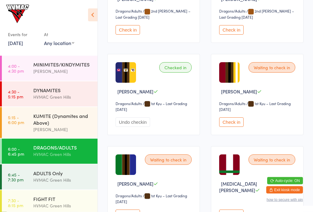
scroll to position [1259, 0]
click at [229, 127] on button "Check in" at bounding box center [231, 121] width 24 height 9
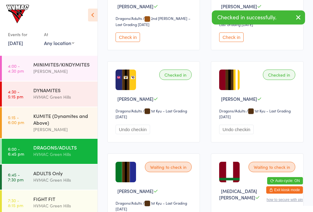
scroll to position [1252, 0]
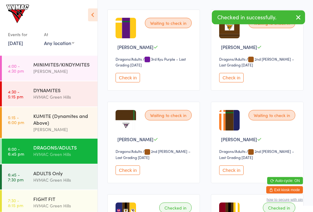
click at [132, 175] on button "Check in" at bounding box center [128, 170] width 24 height 9
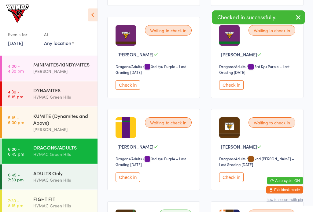
scroll to position [1019, 0]
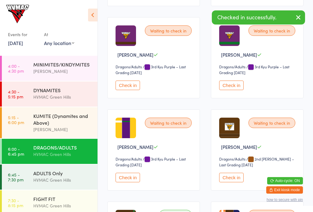
click at [67, 179] on div "HVMAC Green Hills" at bounding box center [62, 179] width 59 height 7
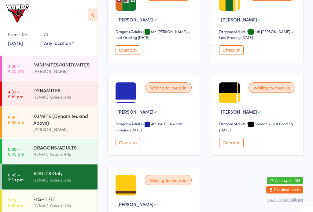
scroll to position [218, 0]
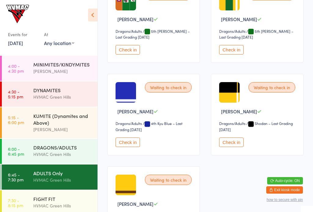
click at [131, 54] on button "Check in" at bounding box center [128, 49] width 24 height 9
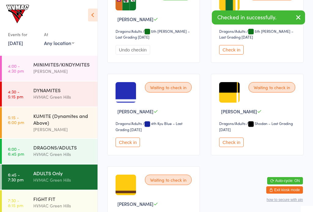
click at [73, 202] on div "FIGHT FIT" at bounding box center [62, 198] width 59 height 7
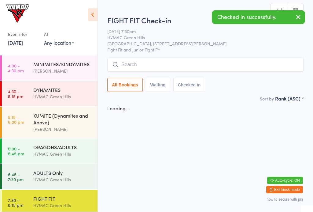
scroll to position [0, 0]
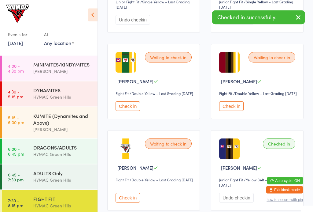
click at [228, 111] on button "Check in" at bounding box center [231, 106] width 24 height 9
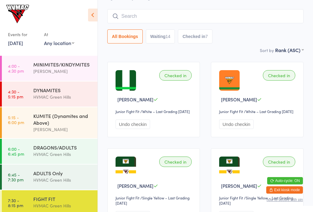
scroll to position [0, 0]
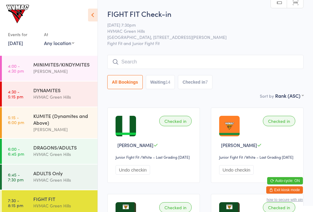
click at [66, 120] on div "KUMITE (Dynamites and Above)" at bounding box center [62, 118] width 59 height 13
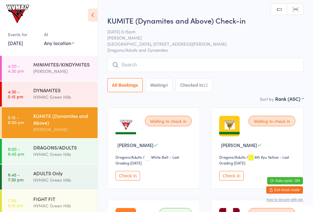
click at [163, 86] on button "Waiting 4" at bounding box center [159, 85] width 27 height 14
select select "4"
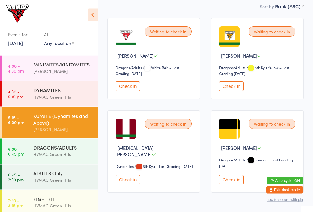
scroll to position [110, 0]
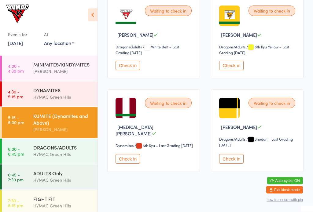
click at [77, 147] on div "DRAGONS/ADULTS" at bounding box center [62, 147] width 59 height 7
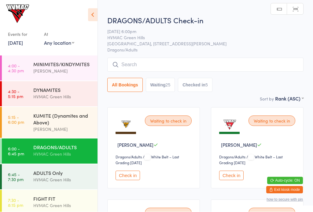
scroll to position [0, 0]
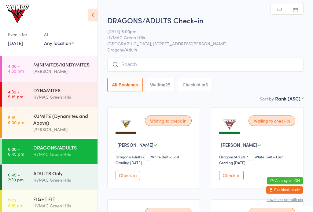
click at [170, 85] on div "25" at bounding box center [168, 84] width 5 height 5
select select "4"
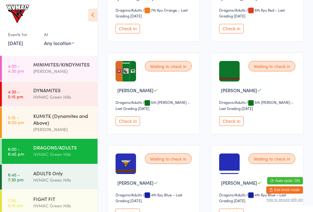
scroll to position [710, 0]
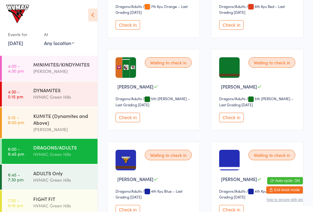
click at [135, 122] on button "Check in" at bounding box center [128, 117] width 24 height 9
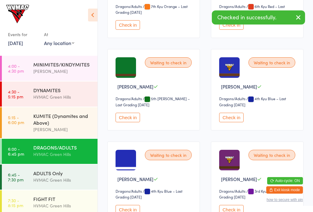
click at [73, 176] on div "ADULTS Only" at bounding box center [62, 173] width 59 height 7
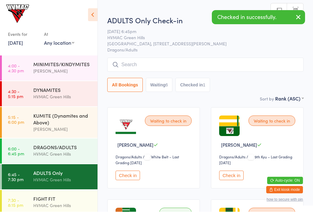
scroll to position [0, 0]
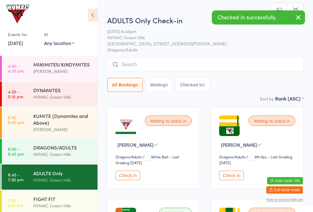
click at [165, 87] on button "Waiting 6" at bounding box center [159, 85] width 27 height 14
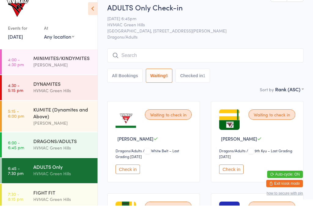
scroll to position [7, 0]
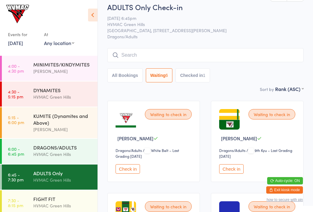
click at [204, 71] on button "Checked in 1" at bounding box center [193, 75] width 35 height 14
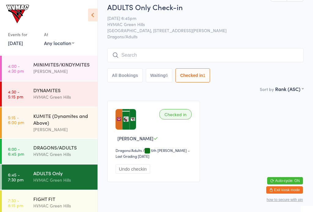
click at [167, 74] on button "Waiting 6" at bounding box center [159, 75] width 27 height 14
select select "4"
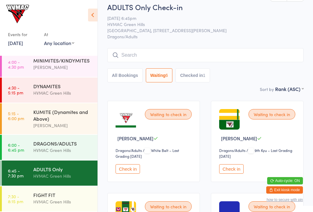
scroll to position [5, 0]
click at [70, 190] on div "FIGHT FIT HVMAC Green Hills" at bounding box center [65, 198] width 64 height 24
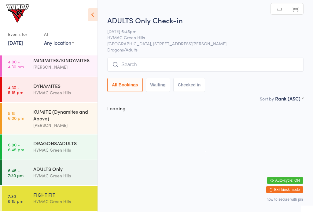
scroll to position [0, 0]
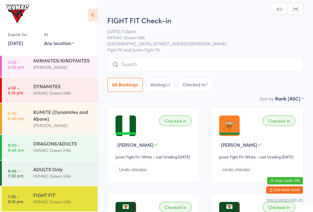
click at [168, 82] on button "Waiting 14" at bounding box center [160, 85] width 29 height 14
select select "4"
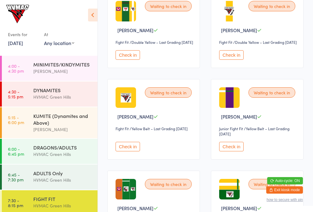
scroll to position [113, 0]
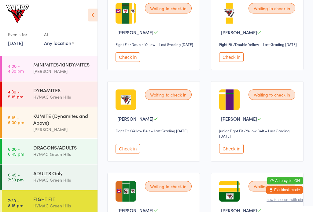
click at [241, 61] on button "Check in" at bounding box center [231, 56] width 24 height 9
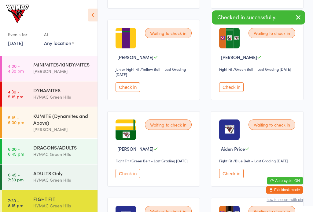
scroll to position [174, 0]
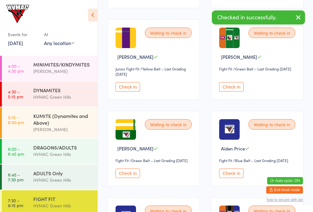
click at [238, 92] on button "Check in" at bounding box center [231, 86] width 24 height 9
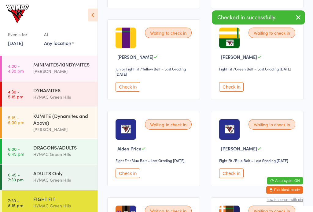
click at [68, 118] on div "KUMITE (Dynamites and Above)" at bounding box center [62, 118] width 59 height 13
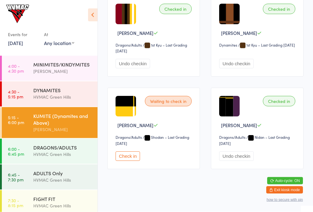
scroll to position [673, 0]
click at [126, 160] on button "Check in" at bounding box center [128, 156] width 24 height 9
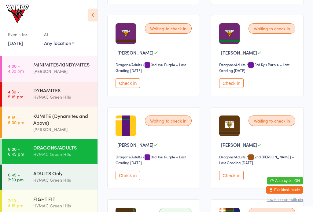
scroll to position [1022, 0]
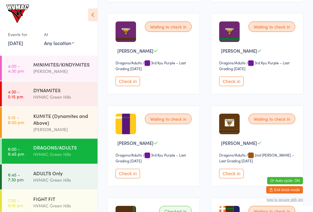
click at [232, 86] on button "Check in" at bounding box center [231, 81] width 24 height 9
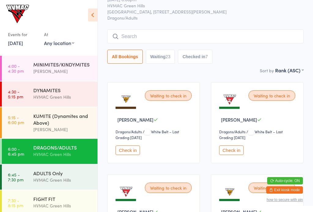
scroll to position [34, 0]
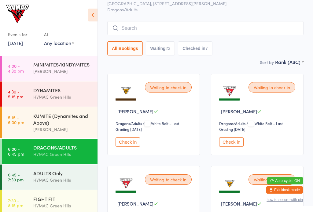
click at [226, 143] on button "Check in" at bounding box center [231, 141] width 24 height 9
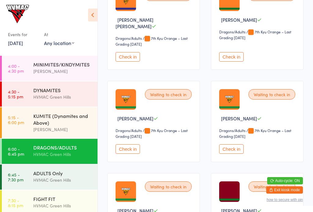
scroll to position [498, 0]
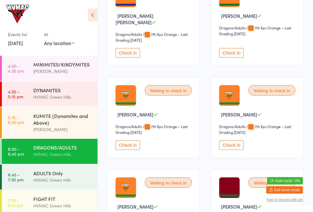
click at [234, 149] on button "Check in" at bounding box center [231, 144] width 24 height 9
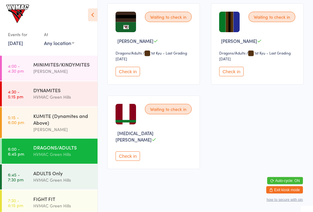
scroll to position [1408, 0]
click at [32, 178] on link "6:45 - 7:30 pm ADULTS Only [GEOGRAPHIC_DATA]" at bounding box center [50, 176] width 96 height 25
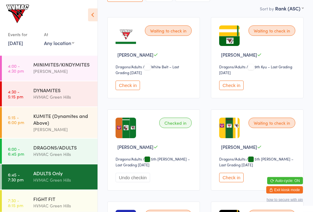
scroll to position [90, 0]
click at [130, 87] on button "Check in" at bounding box center [128, 85] width 24 height 9
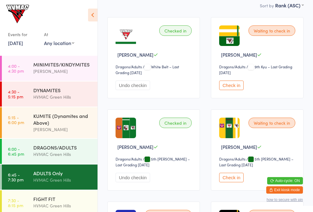
scroll to position [0, 0]
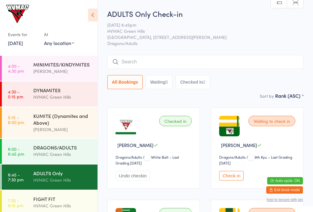
click at [128, 61] on input "search" at bounding box center [205, 62] width 197 height 14
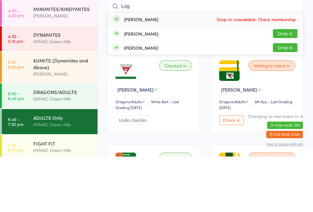
type input "Log"
click at [133, 82] on div "[PERSON_NAME] Drop in" at bounding box center [206, 89] width 196 height 14
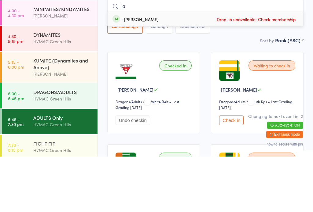
type input "log"
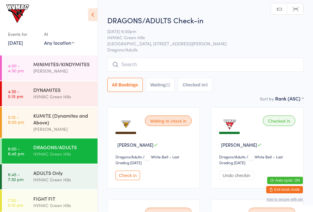
scroll to position [0, 0]
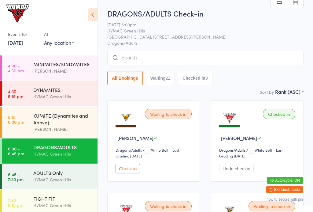
click at [203, 54] on input "search" at bounding box center [205, 58] width 197 height 14
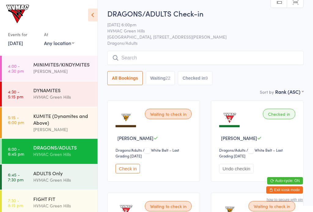
scroll to position [7, 0]
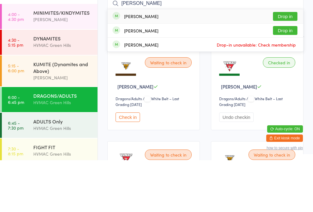
type input "[PERSON_NAME]"
click at [291, 64] on button "Drop in" at bounding box center [285, 68] width 24 height 9
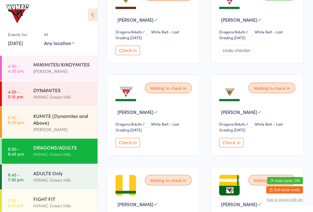
scroll to position [125, 0]
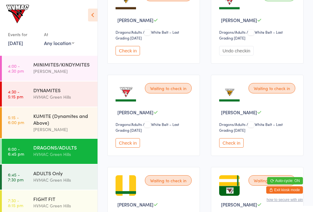
click at [238, 148] on button "Check in" at bounding box center [231, 142] width 24 height 9
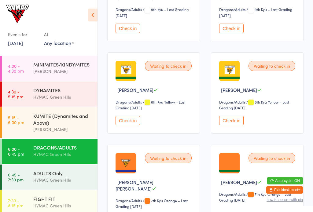
scroll to position [360, 0]
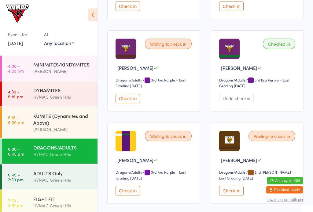
click at [135, 103] on button "Check in" at bounding box center [128, 98] width 24 height 9
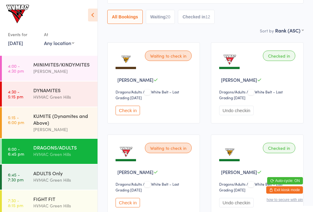
scroll to position [0, 0]
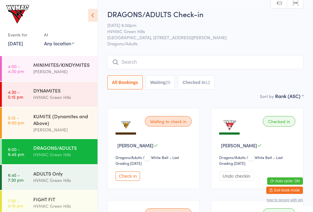
click at [213, 57] on input "search" at bounding box center [205, 62] width 197 height 14
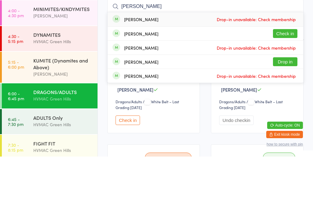
type input "[PERSON_NAME]"
click at [291, 84] on button "Check in" at bounding box center [285, 88] width 24 height 9
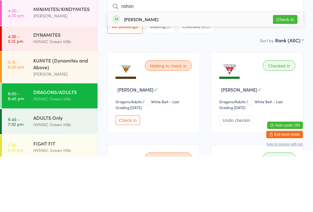
type input "rohsn"
click at [290, 70] on button "Check in" at bounding box center [285, 74] width 24 height 9
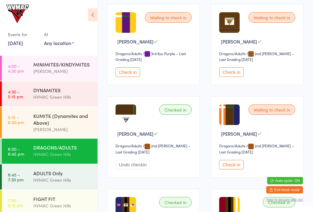
click at [235, 85] on div "Waiting to check in [PERSON_NAME] Dragons/Adults Dragons/Adults / 2nd [PERSON_N…" at bounding box center [257, 44] width 93 height 81
click at [233, 77] on button "Check in" at bounding box center [231, 71] width 24 height 9
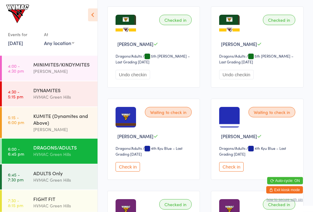
scroll to position [846, 0]
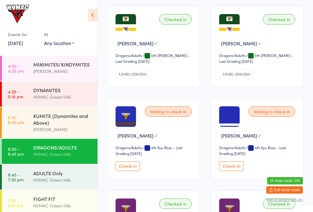
click at [128, 171] on button "Check in" at bounding box center [128, 165] width 24 height 9
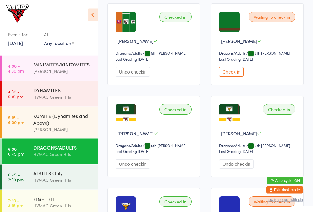
click at [226, 77] on button "Check in" at bounding box center [231, 71] width 24 height 9
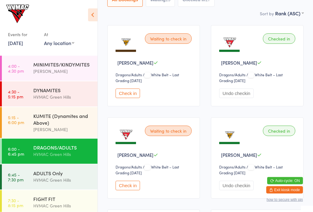
scroll to position [0, 0]
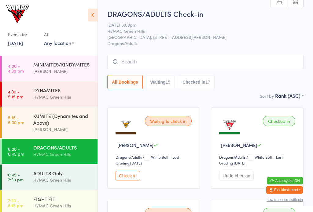
click at [154, 60] on input "search" at bounding box center [205, 62] width 197 height 14
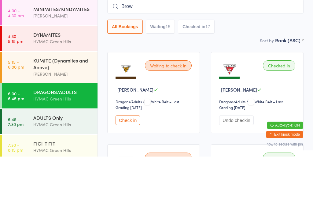
type input "Brown"
click at [171, 55] on input "search" at bounding box center [205, 62] width 197 height 14
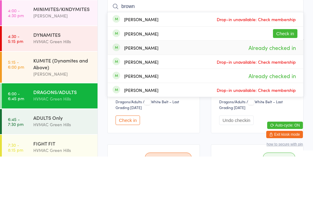
type input "brown"
click at [153, 96] on div "[PERSON_NAME] Already checked in" at bounding box center [206, 103] width 196 height 14
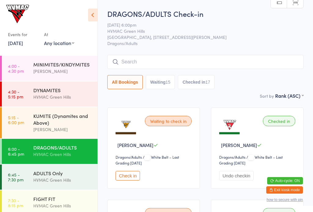
click at [207, 81] on button "Checked in 17" at bounding box center [196, 82] width 37 height 14
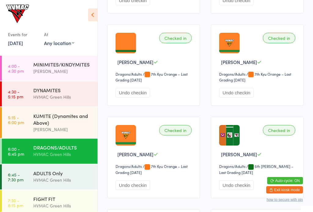
scroll to position [175, 0]
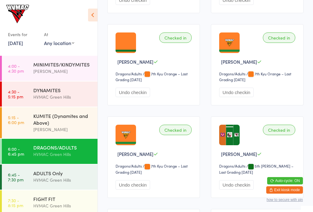
click at [179, 42] on div "Checked in" at bounding box center [175, 37] width 32 height 10
click at [180, 38] on div "Checked in" at bounding box center [175, 37] width 32 height 10
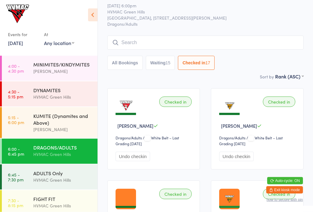
scroll to position [0, 0]
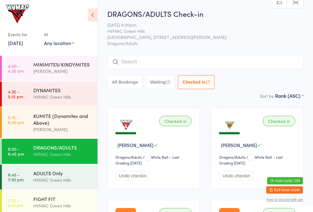
click at [134, 81] on button "All Bookings" at bounding box center [125, 82] width 36 height 14
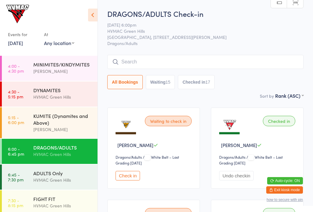
click at [168, 85] on button "Waiting 15" at bounding box center [160, 82] width 29 height 14
select select "4"
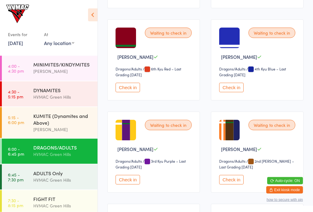
scroll to position [464, 0]
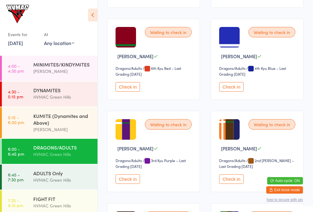
click at [238, 85] on button "Check in" at bounding box center [231, 86] width 24 height 9
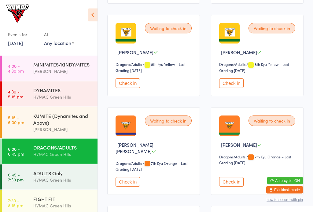
scroll to position [250, 0]
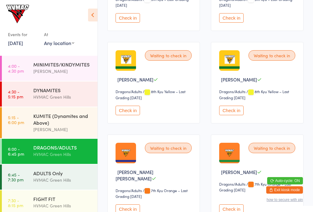
click at [137, 115] on button "Check in" at bounding box center [128, 110] width 24 height 9
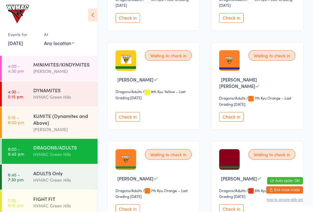
click at [140, 117] on button "Check in" at bounding box center [128, 116] width 24 height 9
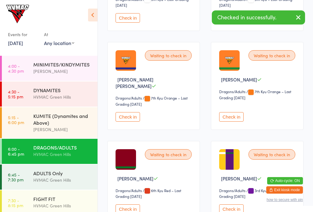
click at [38, 130] on div "[PERSON_NAME]" at bounding box center [62, 129] width 59 height 7
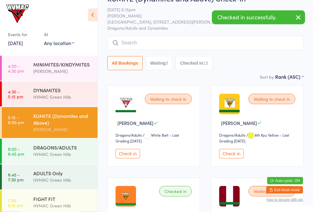
scroll to position [22, 0]
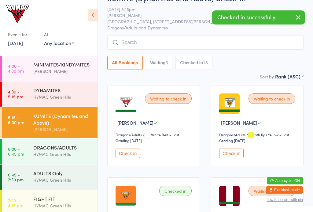
click at [230, 158] on button "Check in" at bounding box center [231, 152] width 24 height 9
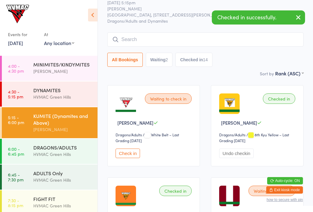
click at [24, 180] on link "6:45 - 7:30 pm ADULTS Only [GEOGRAPHIC_DATA]" at bounding box center [50, 176] width 96 height 25
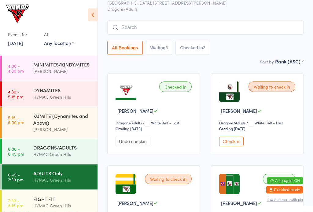
scroll to position [38, 0]
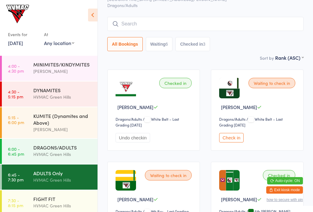
click at [81, 154] on div "HVMAC Green Hills" at bounding box center [62, 154] width 59 height 7
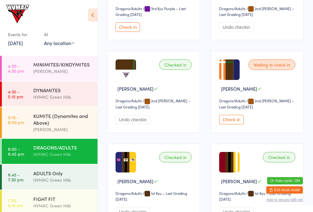
scroll to position [1169, 0]
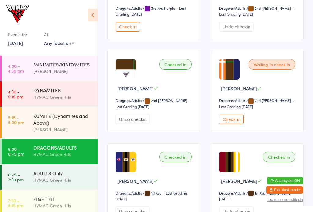
click at [67, 180] on div "HVMAC Green Hills" at bounding box center [62, 179] width 59 height 7
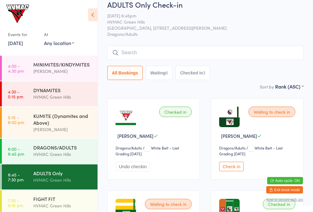
scroll to position [10, 0]
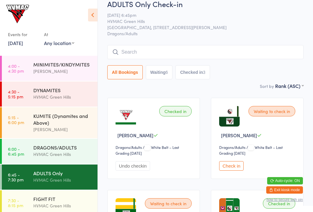
click at [235, 164] on button "Check in" at bounding box center [231, 165] width 24 height 9
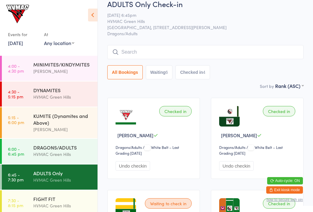
click at [160, 70] on button "Waiting 6" at bounding box center [159, 72] width 27 height 14
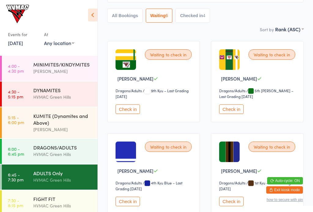
scroll to position [68, 0]
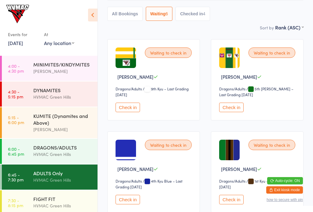
click at [125, 110] on button "Check in" at bounding box center [128, 107] width 24 height 9
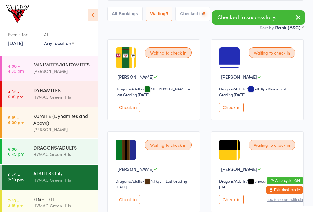
click at [128, 110] on button "Check in" at bounding box center [128, 107] width 24 height 9
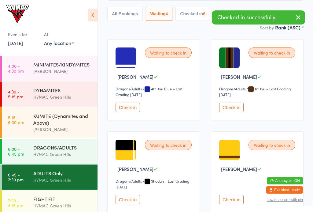
click at [125, 108] on button "Check in" at bounding box center [128, 107] width 24 height 9
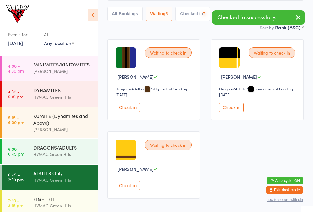
click at [127, 110] on button "Check in" at bounding box center [128, 107] width 24 height 9
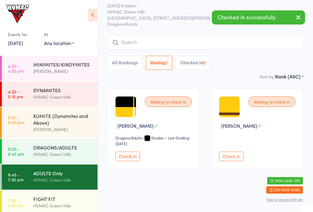
scroll to position [16, 0]
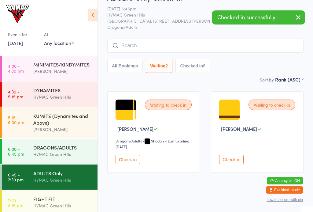
click at [126, 160] on button "Check in" at bounding box center [128, 159] width 24 height 9
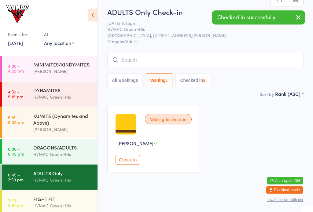
click at [125, 164] on button "Check in" at bounding box center [128, 159] width 24 height 9
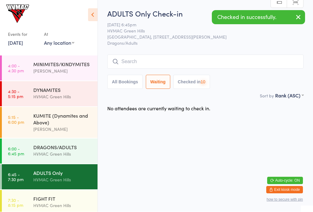
click at [199, 81] on button "Checked in 10" at bounding box center [192, 82] width 37 height 14
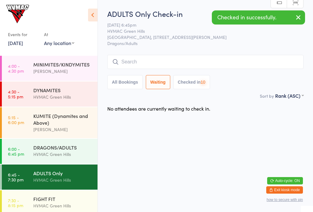
select select "6"
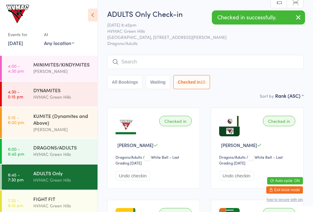
click at [184, 62] on input "search" at bounding box center [205, 62] width 197 height 14
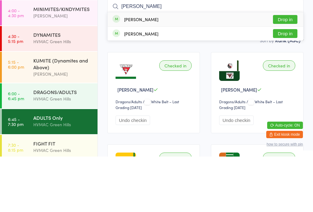
type input "[PERSON_NAME]"
click at [286, 70] on button "Drop in" at bounding box center [285, 74] width 24 height 9
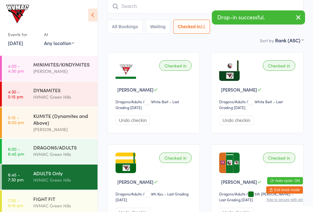
click at [158, 29] on button "Waiting" at bounding box center [158, 27] width 24 height 14
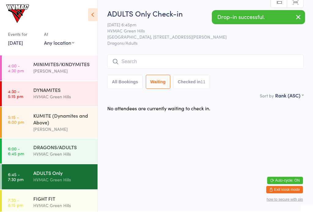
click at [196, 80] on button "Checked in 11" at bounding box center [192, 82] width 37 height 14
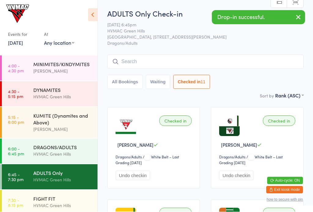
select select "6"
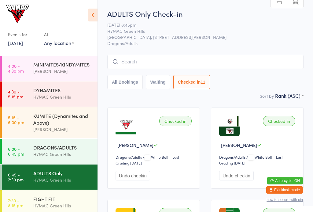
click at [199, 60] on input "search" at bounding box center [205, 62] width 197 height 14
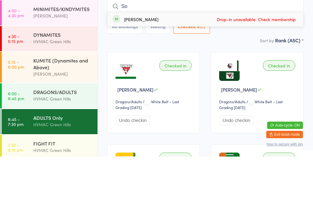
type input "S"
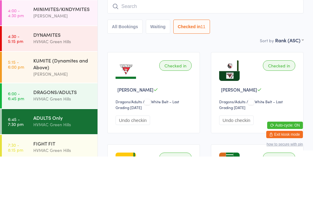
click at [199, 75] on button "Checked in 11" at bounding box center [192, 82] width 37 height 14
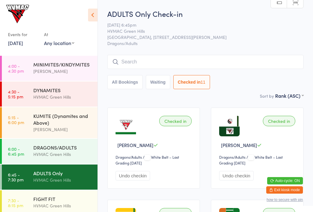
click at [59, 195] on div "FIGHT FIT HVMAC Green Hills" at bounding box center [65, 202] width 64 height 24
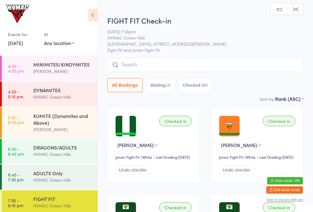
click at [163, 77] on div "All Bookings Waiting 18 Checked in 9" at bounding box center [205, 75] width 197 height 34
click at [167, 89] on button "Waiting 18" at bounding box center [160, 85] width 29 height 14
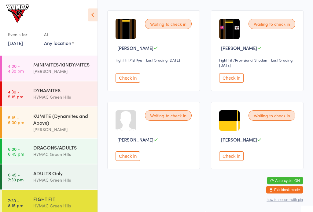
click at [233, 161] on button "Check in" at bounding box center [231, 156] width 24 height 9
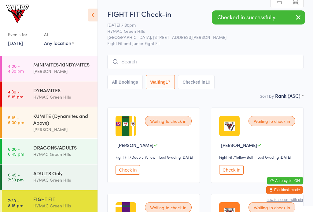
click at [199, 81] on button "Checked in 10" at bounding box center [196, 82] width 37 height 14
select select "6"
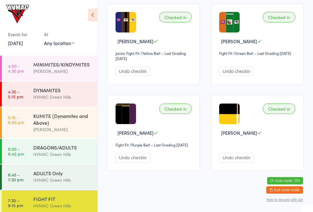
scroll to position [389, 0]
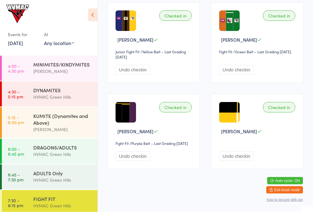
click at [138, 160] on button "Undo checkin" at bounding box center [133, 156] width 35 height 9
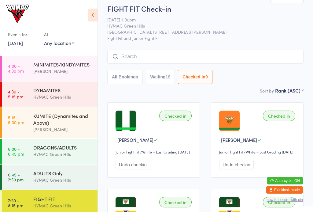
scroll to position [0, 0]
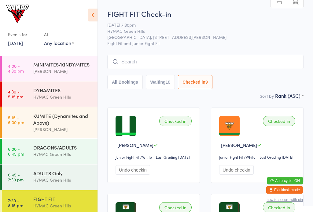
click at [29, 153] on link "6:00 - 6:45 pm DRAGONS/ADULTS [GEOGRAPHIC_DATA]" at bounding box center [50, 151] width 96 height 25
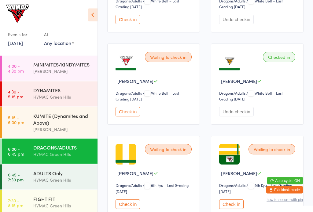
scroll to position [157, 0]
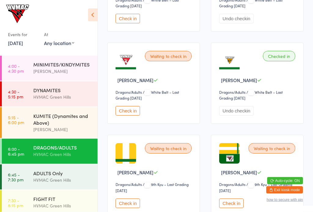
click at [134, 116] on button "Check in" at bounding box center [128, 110] width 24 height 9
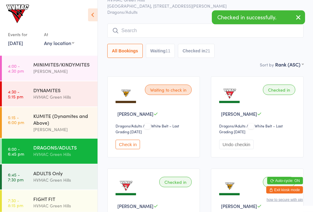
scroll to position [12, 0]
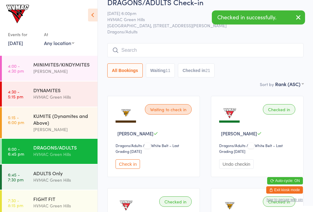
click at [39, 126] on div "KUMITE (Dynamites and Above)" at bounding box center [62, 118] width 59 height 13
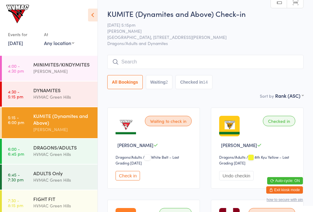
click at [49, 142] on div "DRAGONS/ADULTS HVMAC [GEOGRAPHIC_DATA]" at bounding box center [65, 151] width 64 height 24
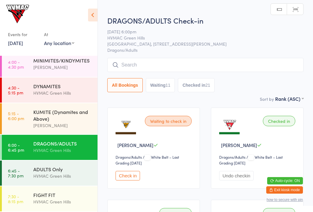
scroll to position [5, 0]
click at [42, 187] on div "FIGHT FIT HVMAC Green Hills" at bounding box center [65, 198] width 64 height 24
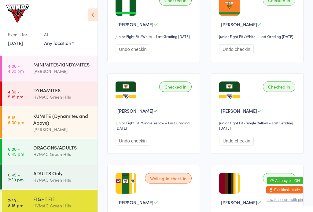
scroll to position [121, 0]
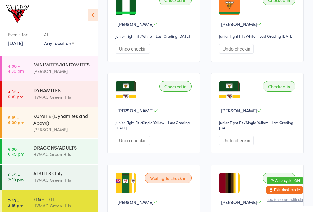
click at [29, 68] on link "4:00 - 4:30 pm MINIMITES/KINDYMITES [PERSON_NAME]" at bounding box center [50, 68] width 96 height 25
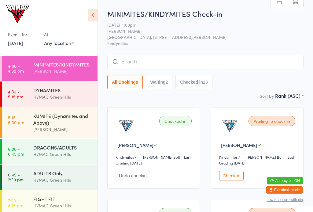
click at [36, 194] on div "FIGHT FIT HVMAC Green Hills" at bounding box center [65, 202] width 64 height 24
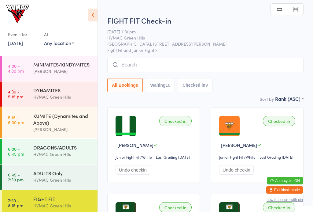
click at [22, 70] on time "4:00 - 4:30 pm" at bounding box center [16, 68] width 16 height 10
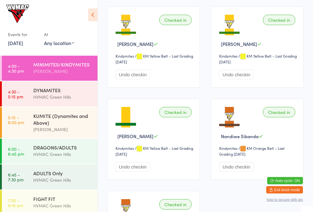
scroll to position [673, 0]
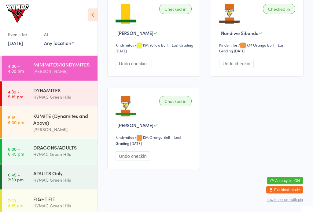
click at [19, 201] on time "7:30 - 8:15 pm" at bounding box center [15, 203] width 15 height 10
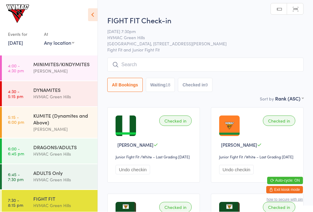
scroll to position [0, 0]
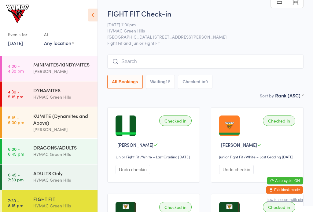
click at [42, 95] on div "HVMAC Green Hills" at bounding box center [62, 96] width 59 height 7
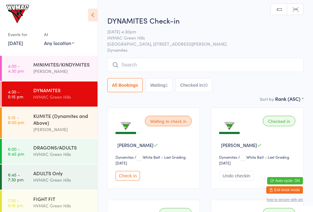
click at [161, 81] on button "Waiting 1" at bounding box center [159, 85] width 27 height 14
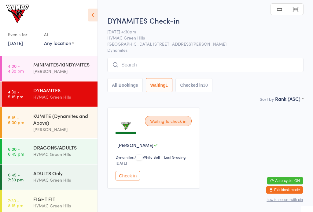
click at [130, 88] on button "All Bookings" at bounding box center [125, 85] width 36 height 14
select select "6"
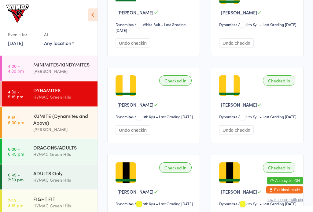
scroll to position [501, 0]
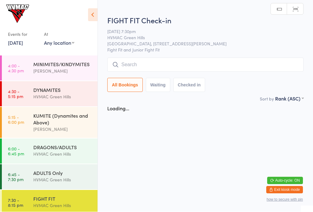
scroll to position [0, 0]
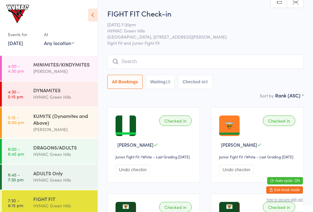
click at [53, 197] on div "FIGHT FIT" at bounding box center [62, 198] width 59 height 7
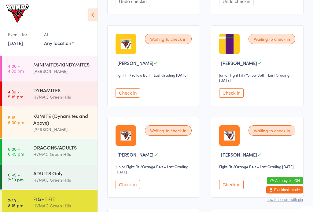
click at [133, 98] on button "Check in" at bounding box center [128, 92] width 24 height 9
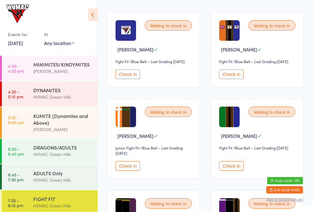
scroll to position [807, 0]
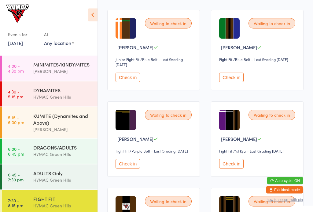
click at [129, 82] on button "Check in" at bounding box center [128, 77] width 24 height 9
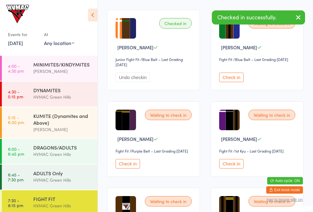
click at [230, 82] on button "Check in" at bounding box center [231, 77] width 24 height 9
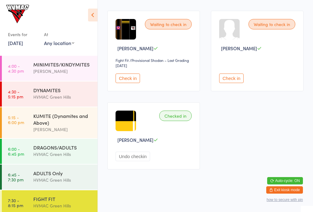
scroll to position [1188, 0]
click at [131, 83] on button "Check in" at bounding box center [128, 77] width 24 height 9
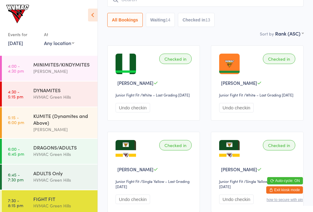
scroll to position [0, 0]
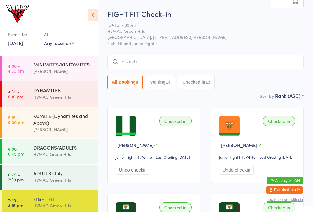
click at [155, 81] on button "Waiting 14" at bounding box center [160, 82] width 29 height 14
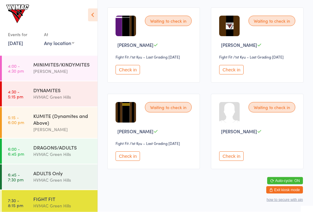
scroll to position [560, 0]
click at [131, 161] on button "Check in" at bounding box center [128, 156] width 24 height 9
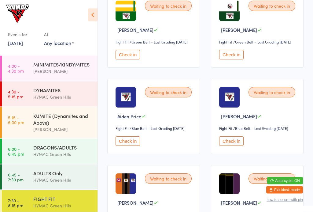
scroll to position [297, 0]
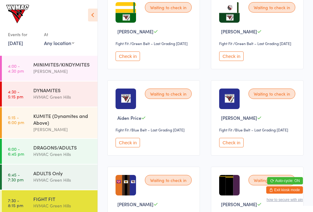
click at [234, 147] on button "Check in" at bounding box center [231, 142] width 24 height 9
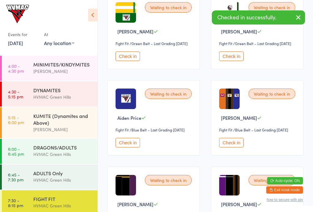
click at [231, 147] on button "Check in" at bounding box center [231, 142] width 24 height 9
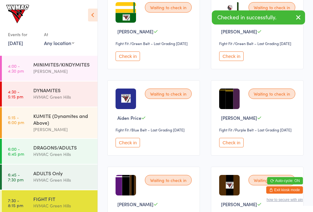
click at [131, 147] on button "Check in" at bounding box center [128, 142] width 24 height 9
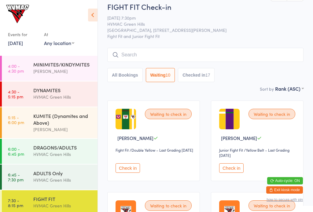
scroll to position [0, 0]
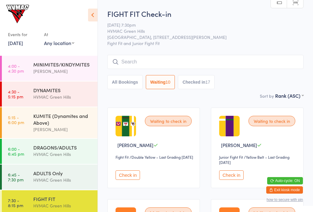
click at [241, 57] on input "search" at bounding box center [205, 62] width 197 height 14
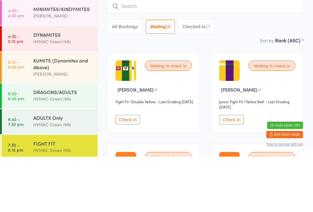
click at [205, 75] on button "Checked in 17" at bounding box center [196, 82] width 37 height 14
select select "6"
